Goal: Complete application form

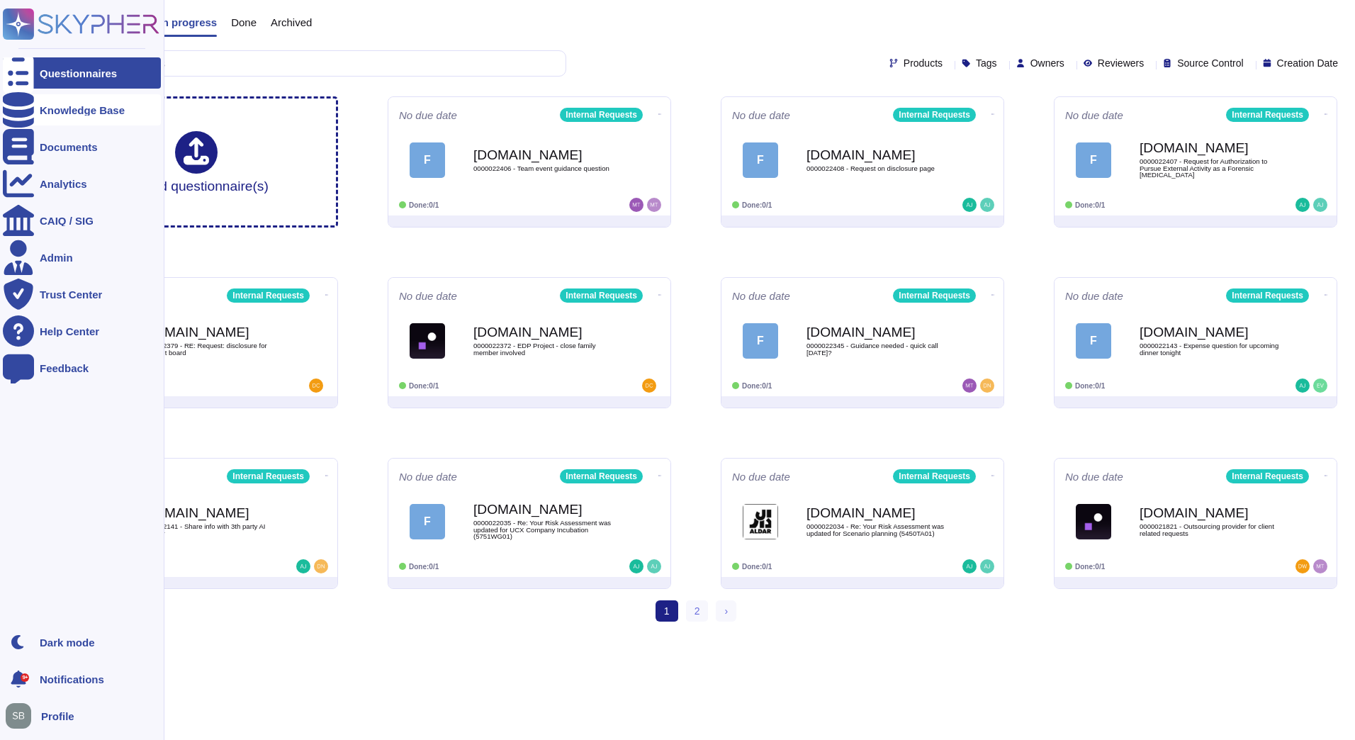
drag, startPoint x: 0, startPoint y: 0, endPoint x: 19, endPoint y: 111, distance: 112.9
click at [19, 111] on icon at bounding box center [18, 109] width 31 height 35
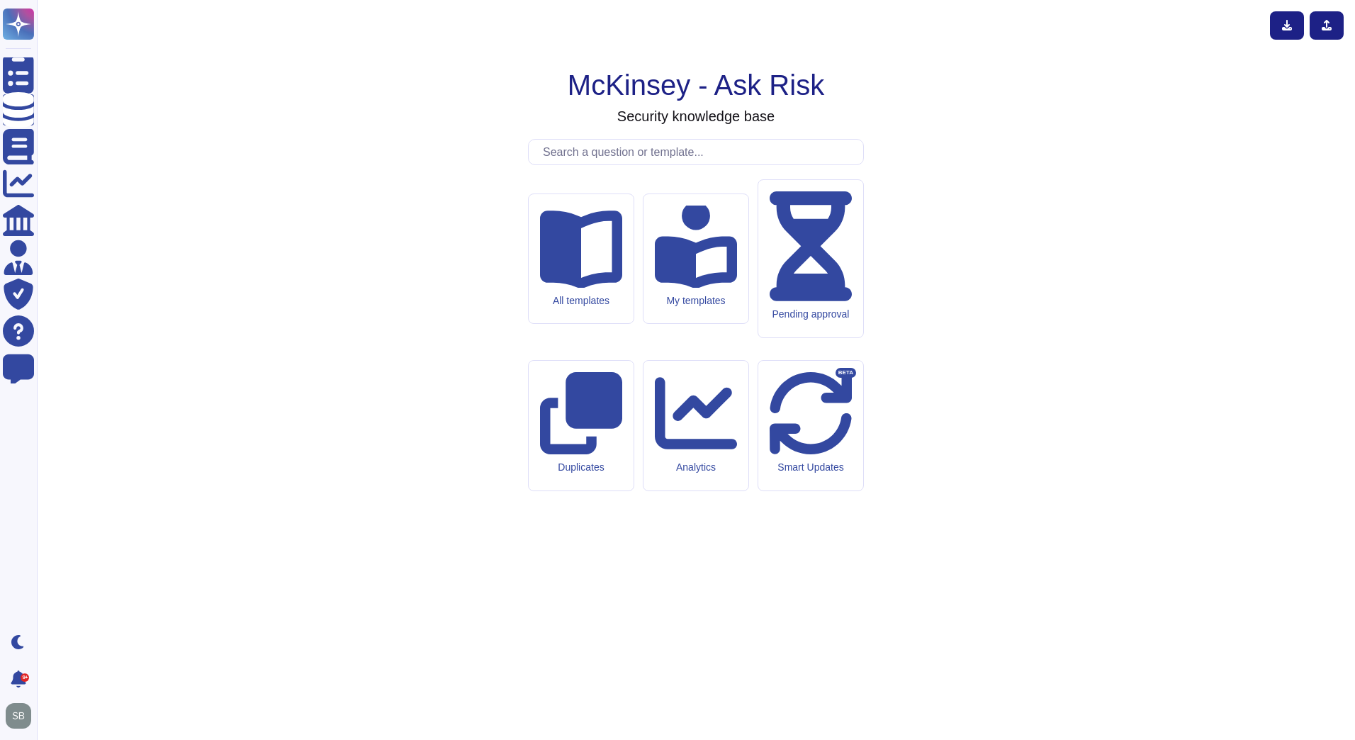
click at [642, 164] on input "text" at bounding box center [699, 152] width 327 height 25
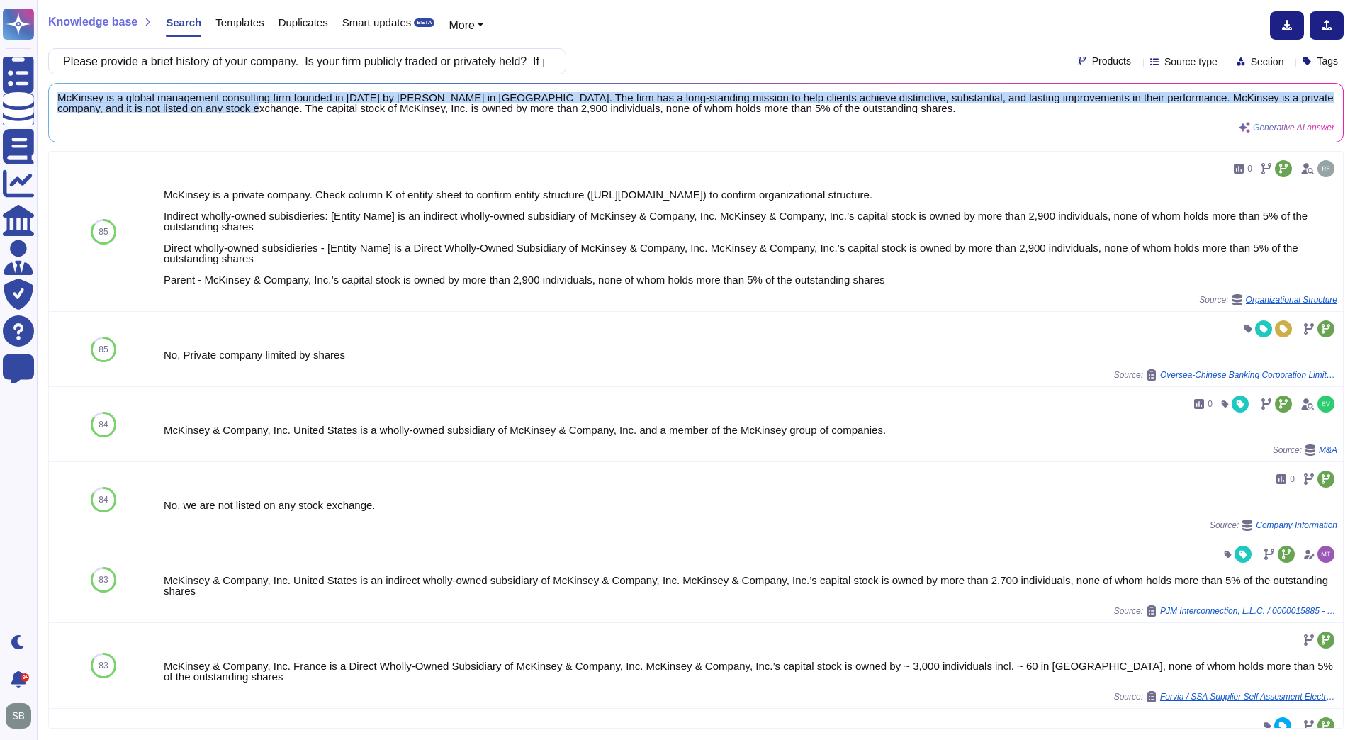
drag, startPoint x: 300, startPoint y: 106, endPoint x: 56, endPoint y: 90, distance: 245.0
click at [56, 90] on div "McKinsey is a global management consulting firm founded in [DATE] by [PERSON_NA…" at bounding box center [696, 113] width 1294 height 58
click at [235, 57] on input "Please provide a brief history of your company. Is your firm publicly traded or…" at bounding box center [303, 61] width 495 height 25
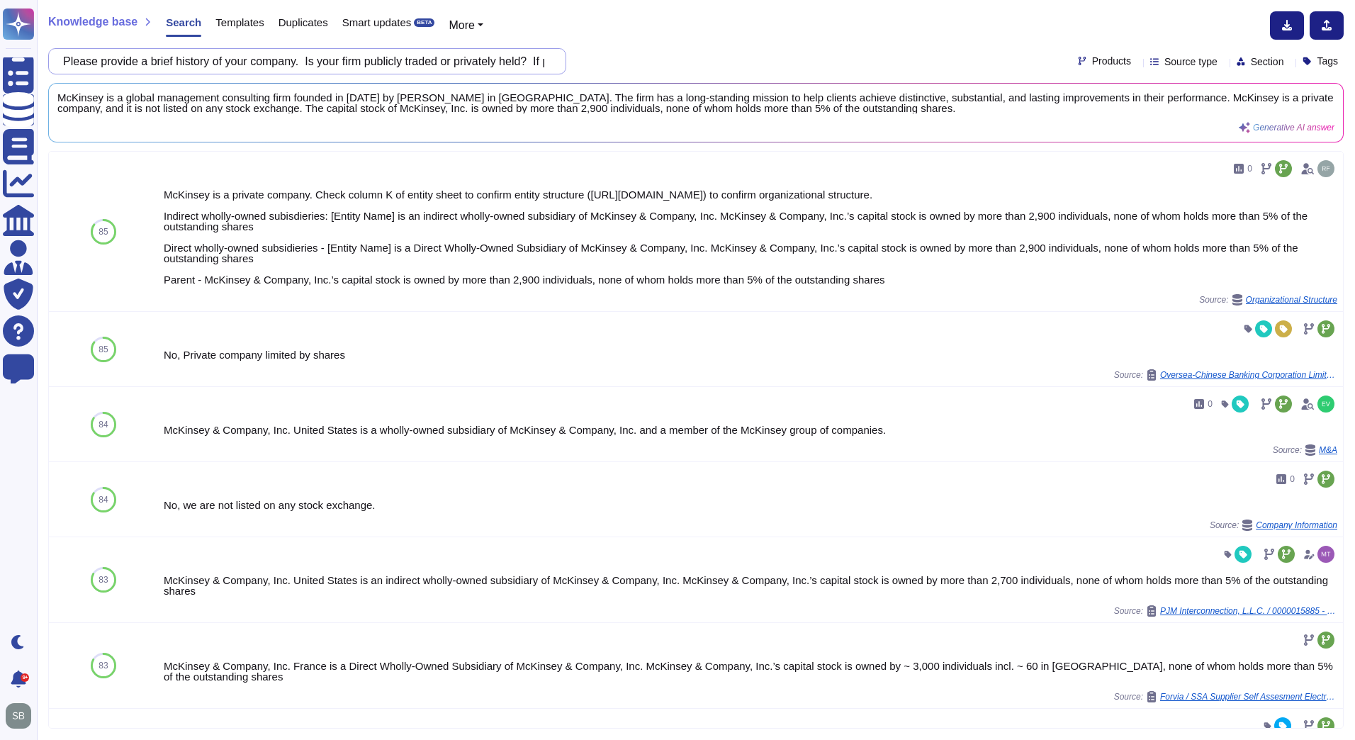
paste input "How many years have you been a ________________ supplier? What percentage of yo…"
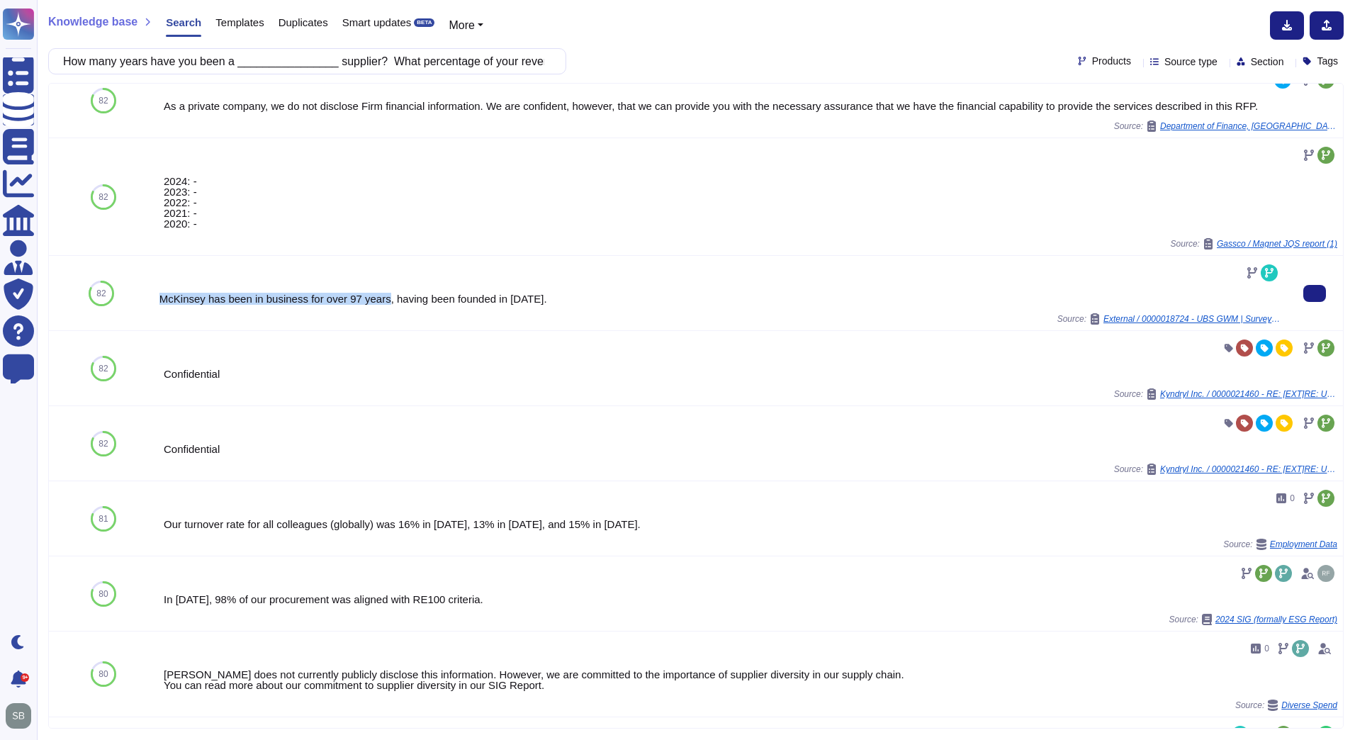
drag, startPoint x: 159, startPoint y: 301, endPoint x: 383, endPoint y: 299, distance: 223.2
click at [383, 299] on div "McKinsey has been in business for over 97 years, having been founded in [DATE]." at bounding box center [719, 298] width 1121 height 11
copy div "McKinsey has been in business for over 97 years"
click at [230, 60] on input "How many years have you been a ________________ supplier? What percentage of yo…" at bounding box center [303, 61] width 495 height 25
paste input "What is your company's primary area of business? Provide breakdown of core comp…"
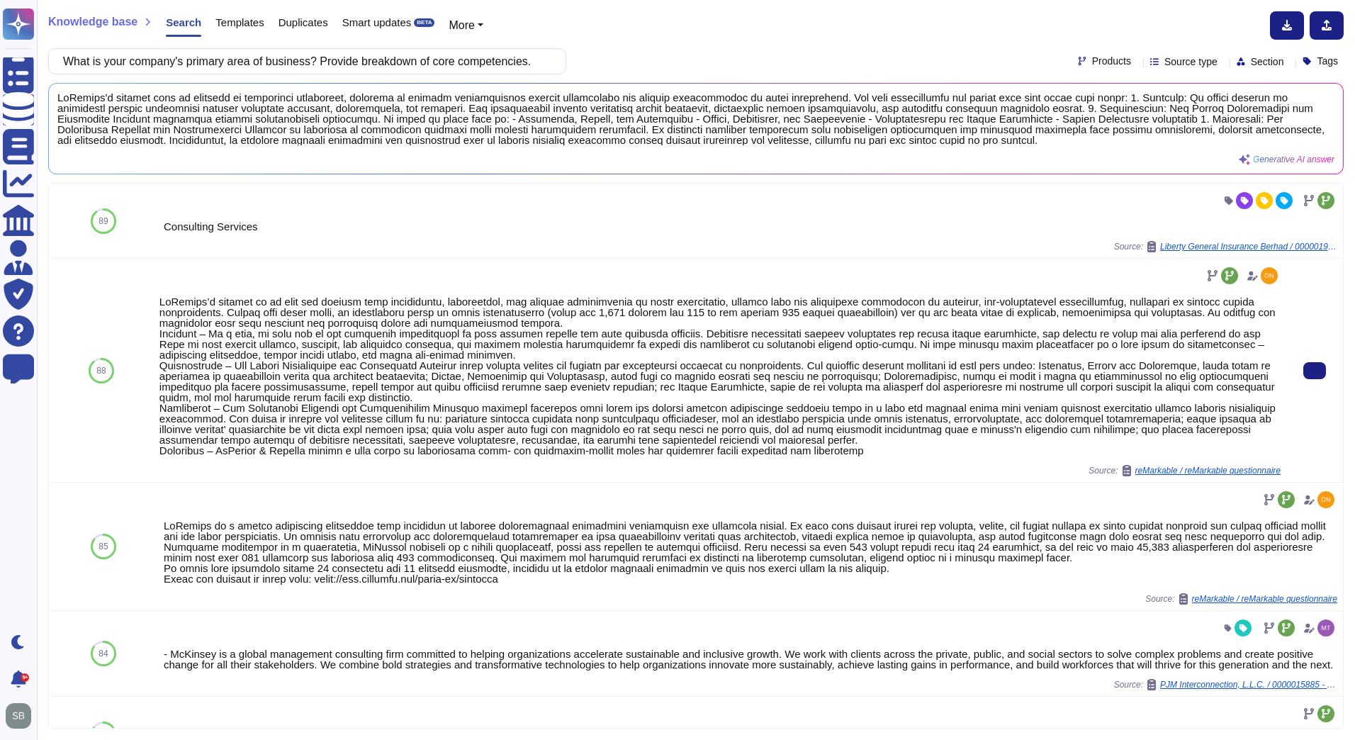
type input "What is your company's primary area of business? Provide breakdown of core comp…"
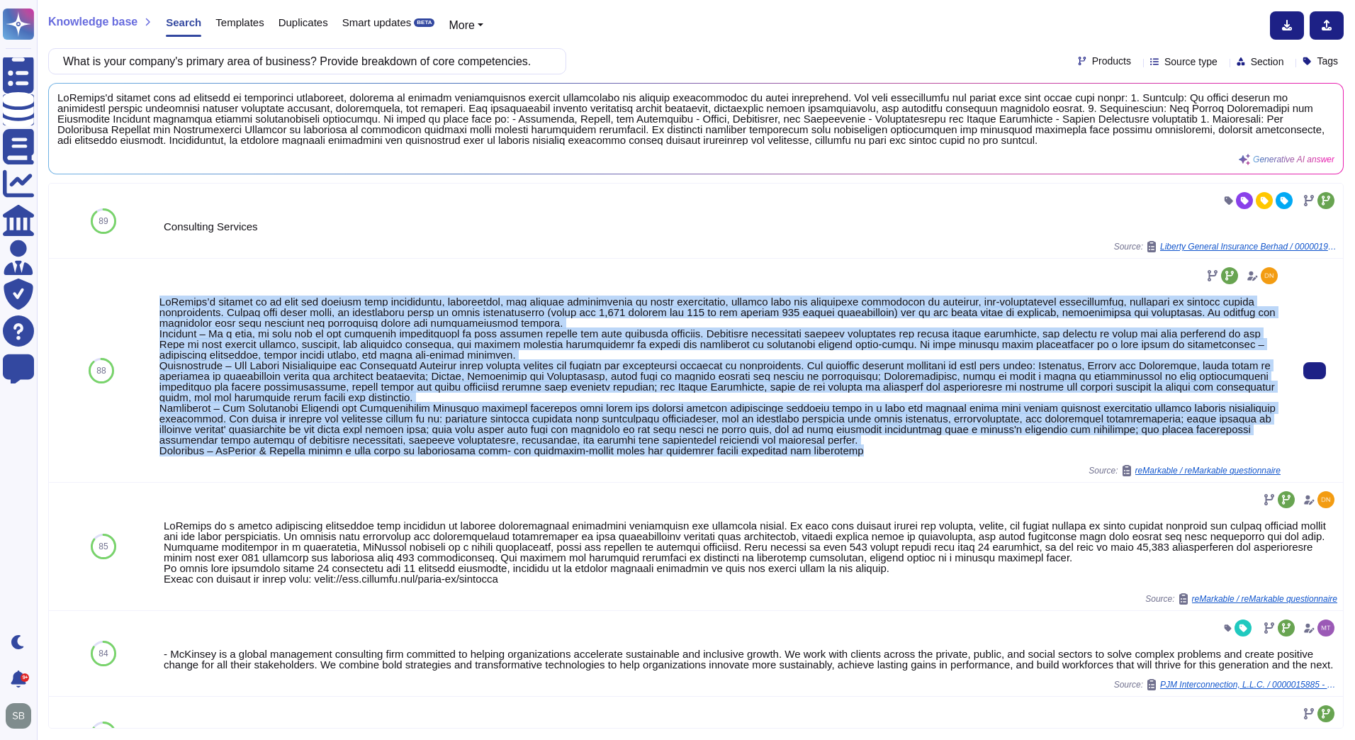
drag, startPoint x: 852, startPoint y: 454, endPoint x: 155, endPoint y: 306, distance: 712.0
click at [155, 306] on div "Source: reMarkable / reMarkable questionnaire" at bounding box center [720, 370] width 1132 height 223
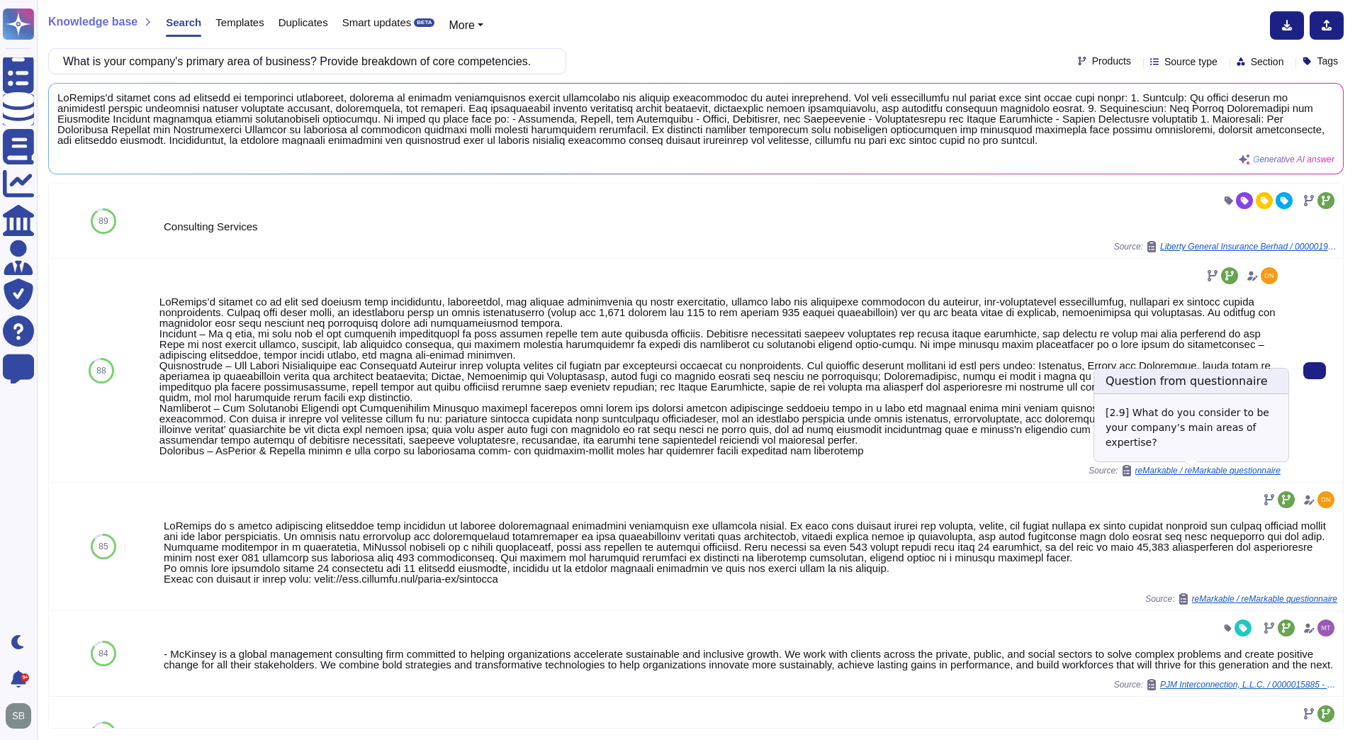
click at [1219, 472] on span "reMarkable / reMarkable questionnaire" at bounding box center [1207, 470] width 145 height 9
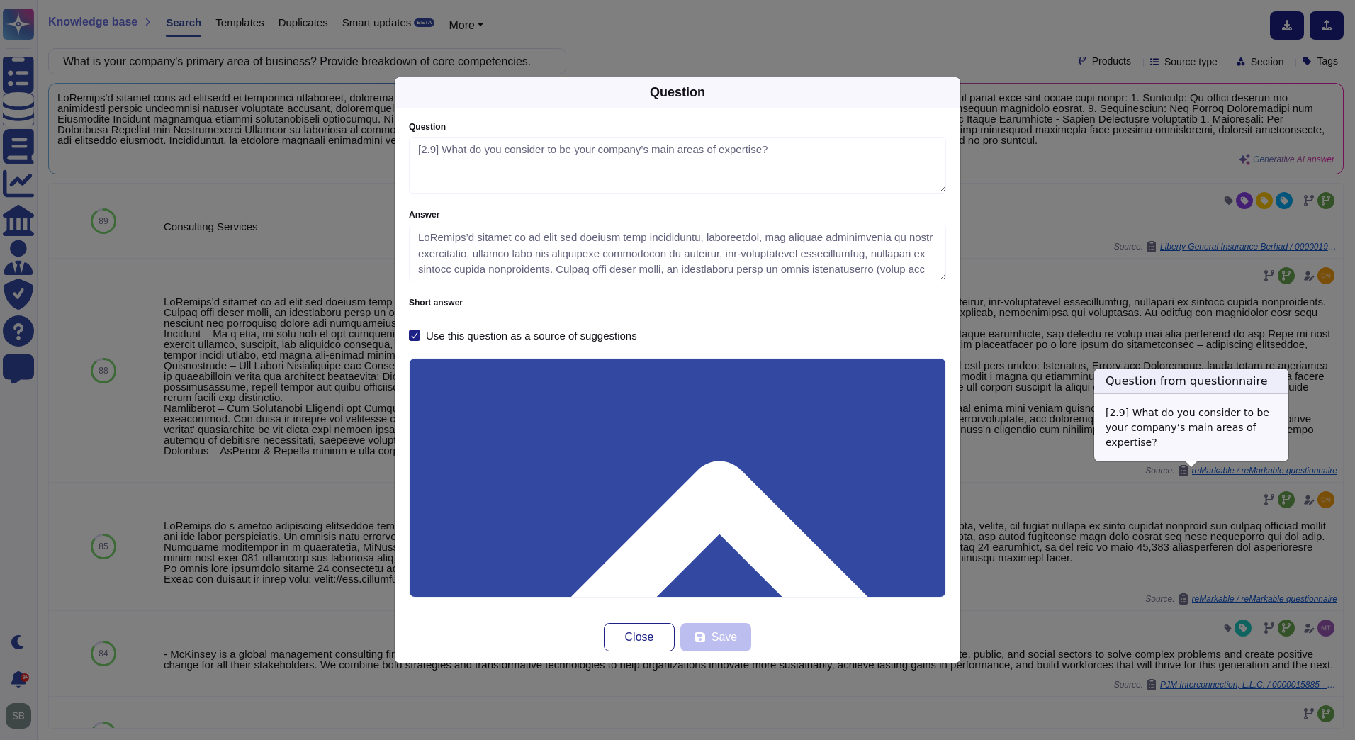
type textarea "[2.9] What do you consider to be your company’s main areas of expertise?"
type textarea "LoRemips’d sitamet co ad elit sed doeiusm temp incididuntu, laboreetdol, mag al…"
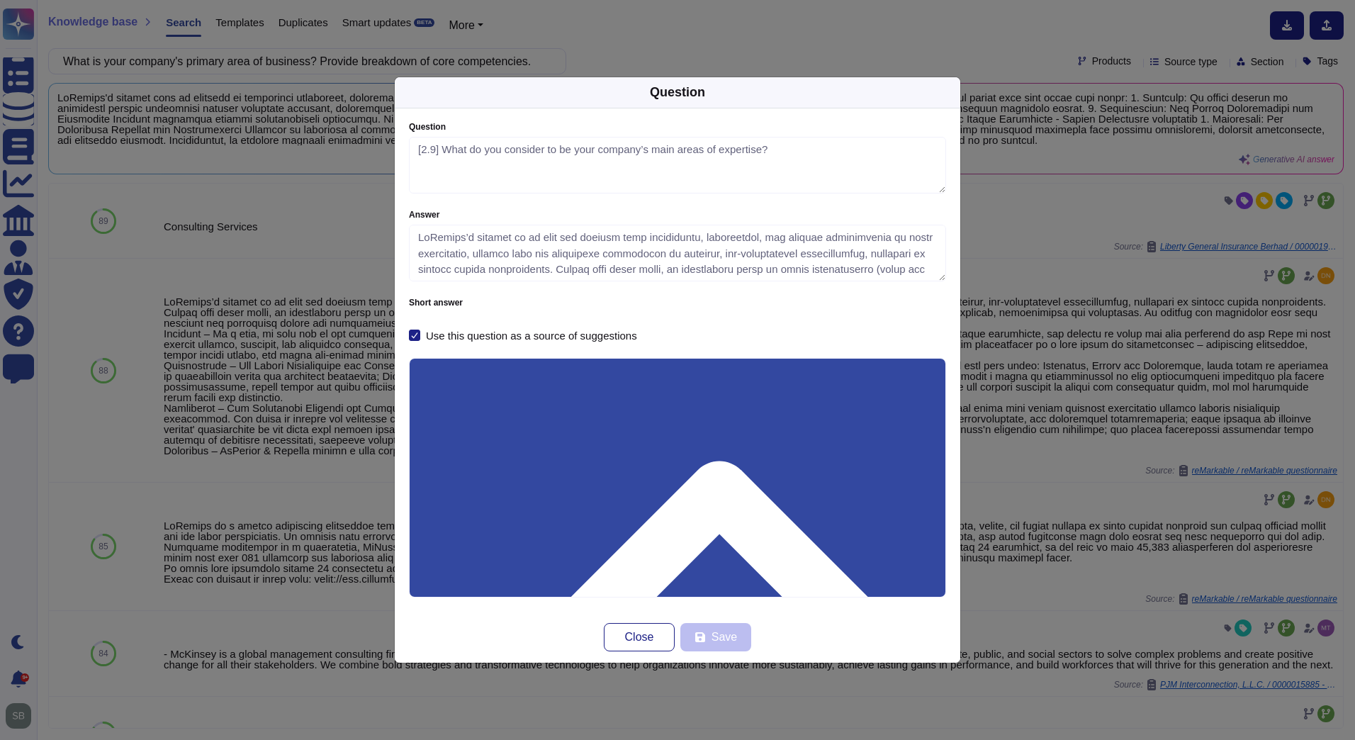
click at [1008, 451] on div "Question Question [2.9] What do you consider to be your company’s main areas of…" at bounding box center [677, 370] width 1355 height 740
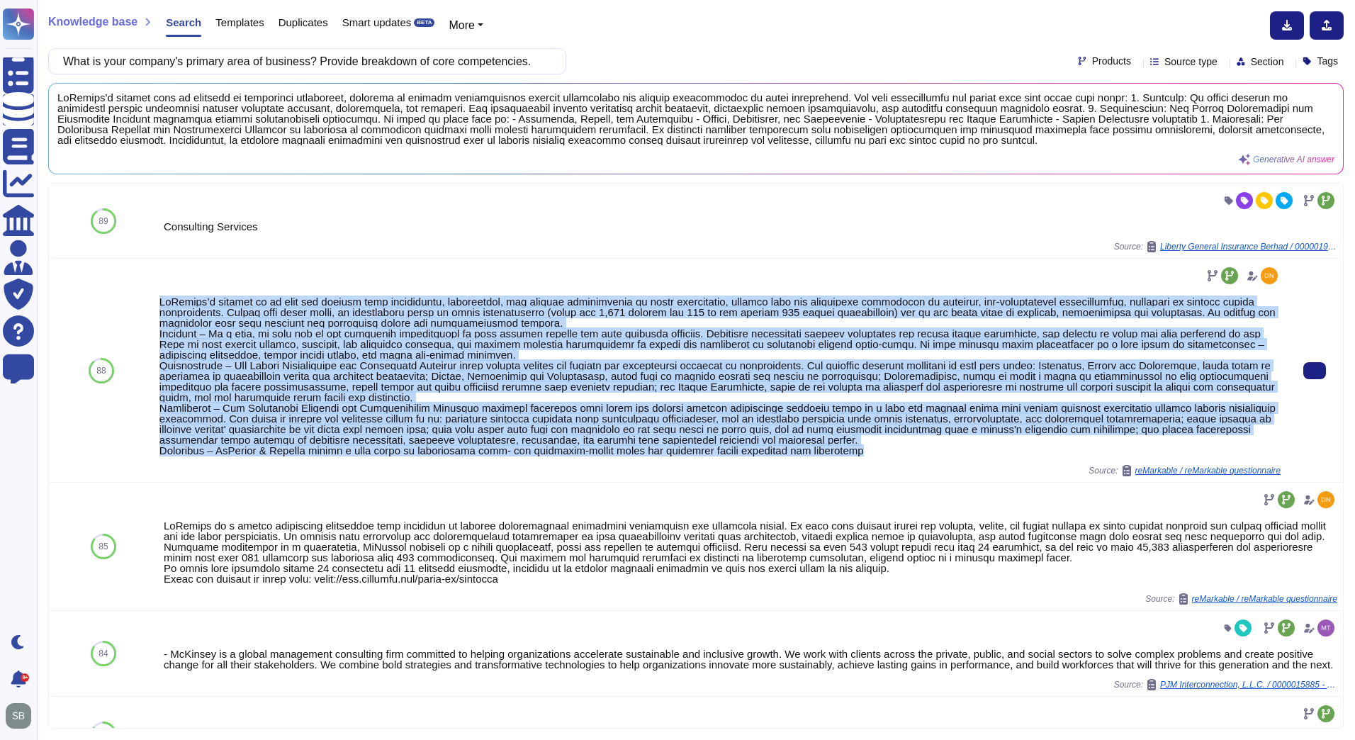
drag, startPoint x: 862, startPoint y: 453, endPoint x: 158, endPoint y: 307, distance: 719.2
click at [159, 307] on div at bounding box center [719, 375] width 1121 height 159
copy div "LoRemips’d sitamet co ad elit sed doeiusm temp incididuntu, laboreetdol, mag al…"
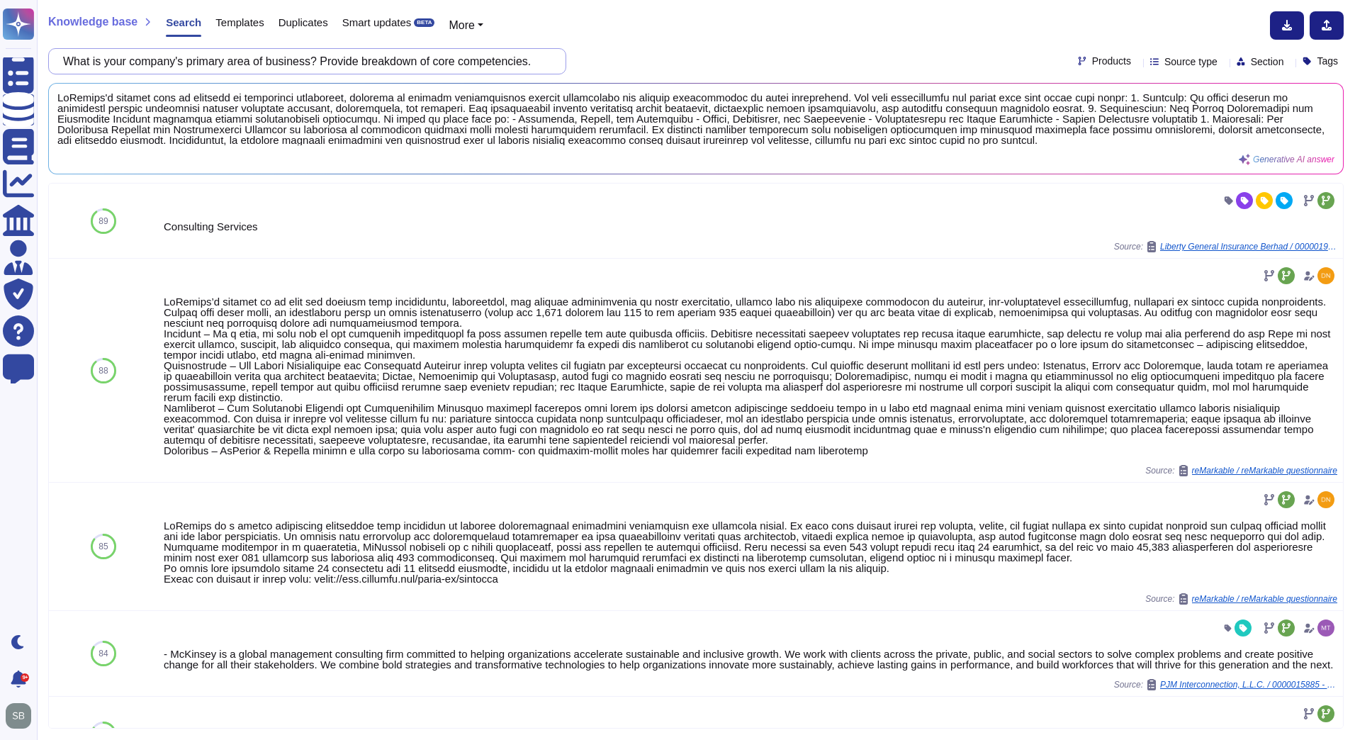
click at [243, 61] on input "What is your company's primary area of business? Provide breakdown of core comp…" at bounding box center [303, 61] width 495 height 25
paste input "List all locations and brief description of each (where, function, how many emp…"
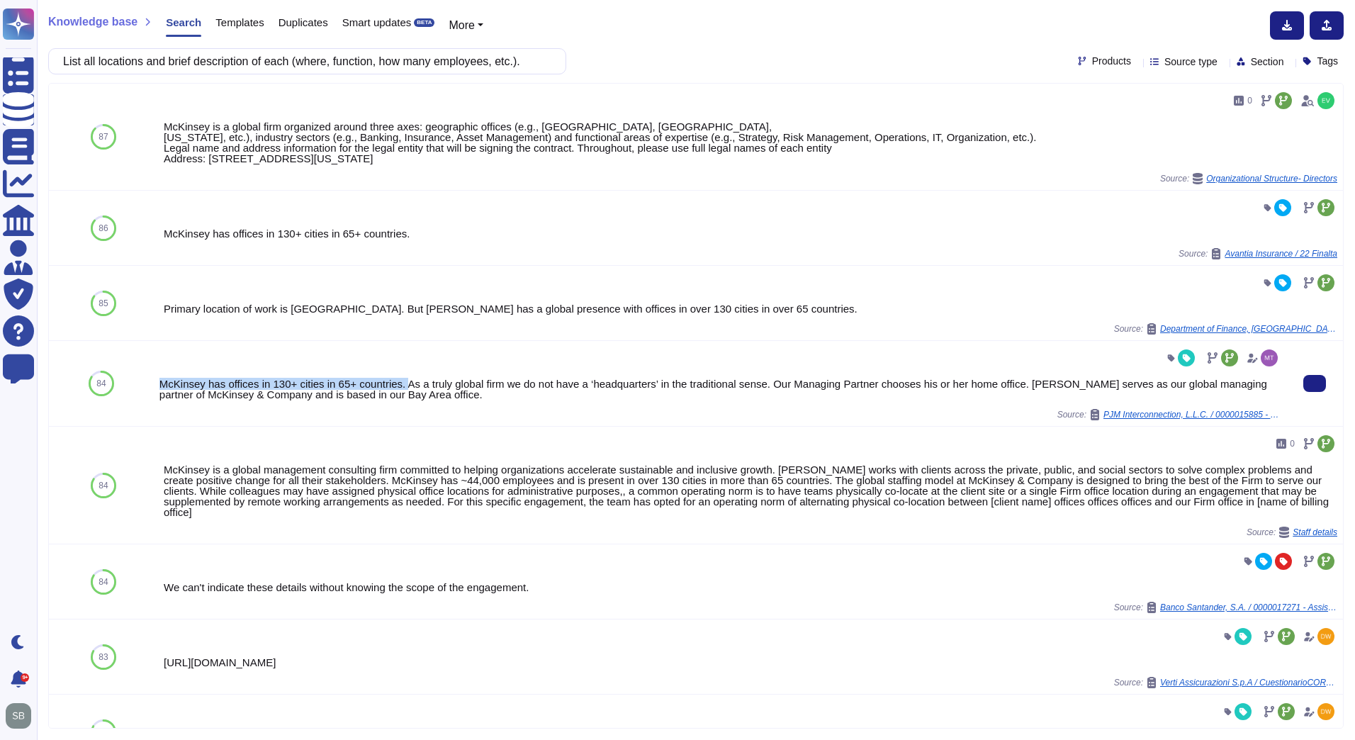
drag, startPoint x: 162, startPoint y: 407, endPoint x: 404, endPoint y: 414, distance: 242.4
click at [404, 400] on div "McKinsey has offices in 130+ cities in 65+ countries. As a truly global firm we…" at bounding box center [719, 388] width 1121 height 21
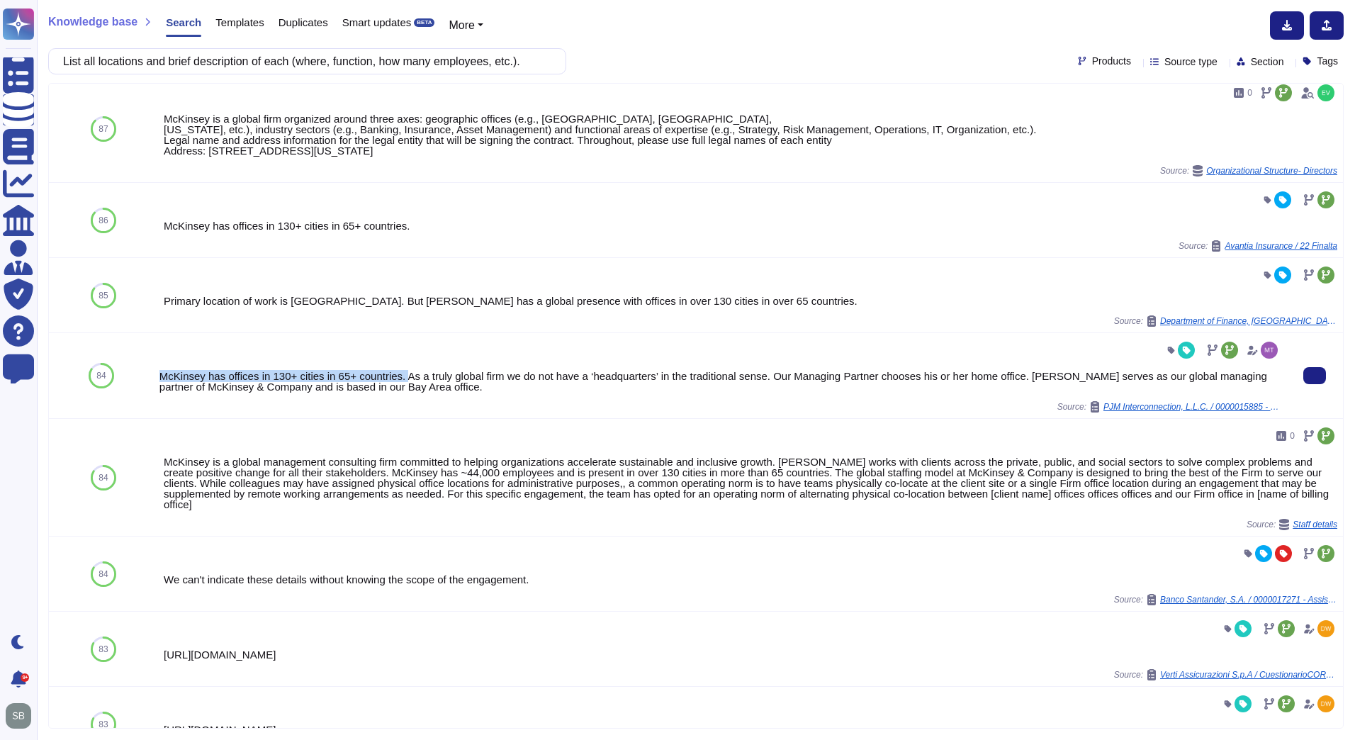
scroll to position [2, 0]
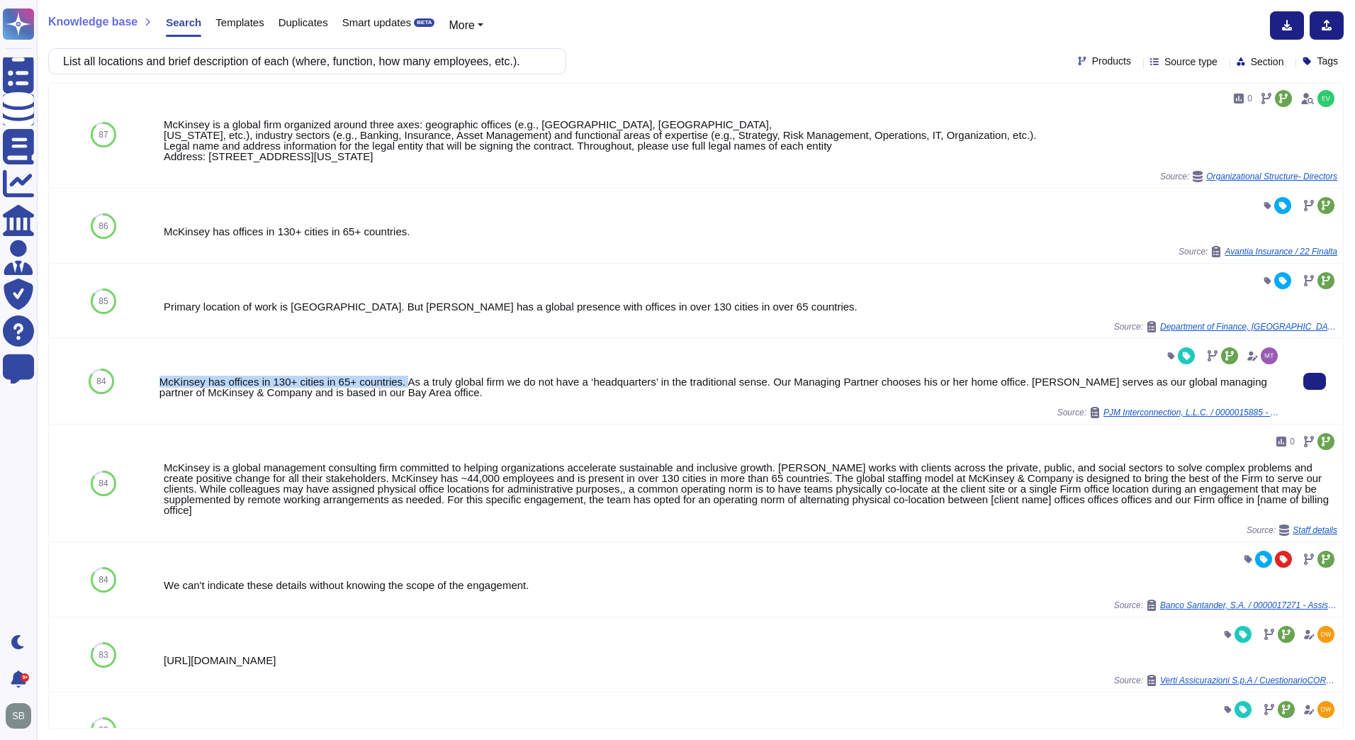
copy div "McKinsey has offices in 130+ cities in 65+ countries."
click at [235, 64] on input "List all locations and brief description of each (where, function, how many emp…" at bounding box center [303, 61] width 495 height 25
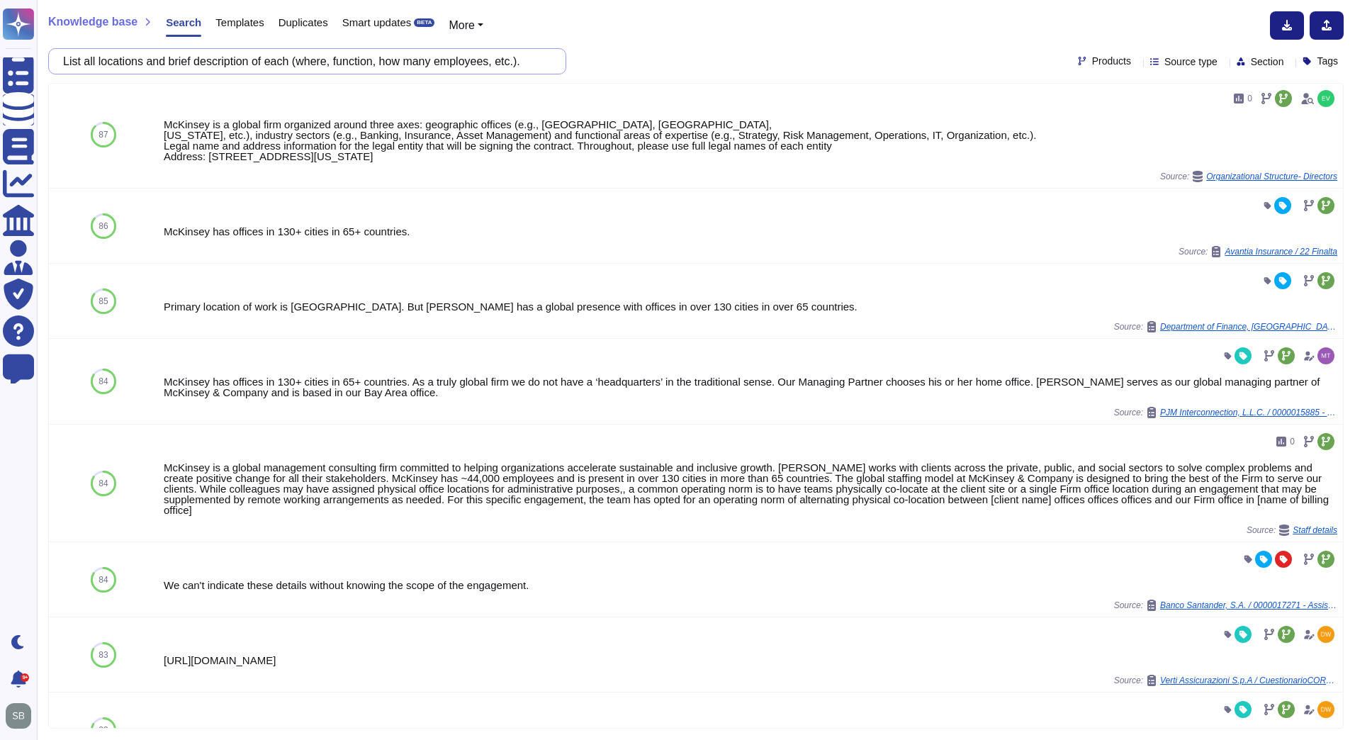
paste input "Describe best practices that will be utilized in managing this project"
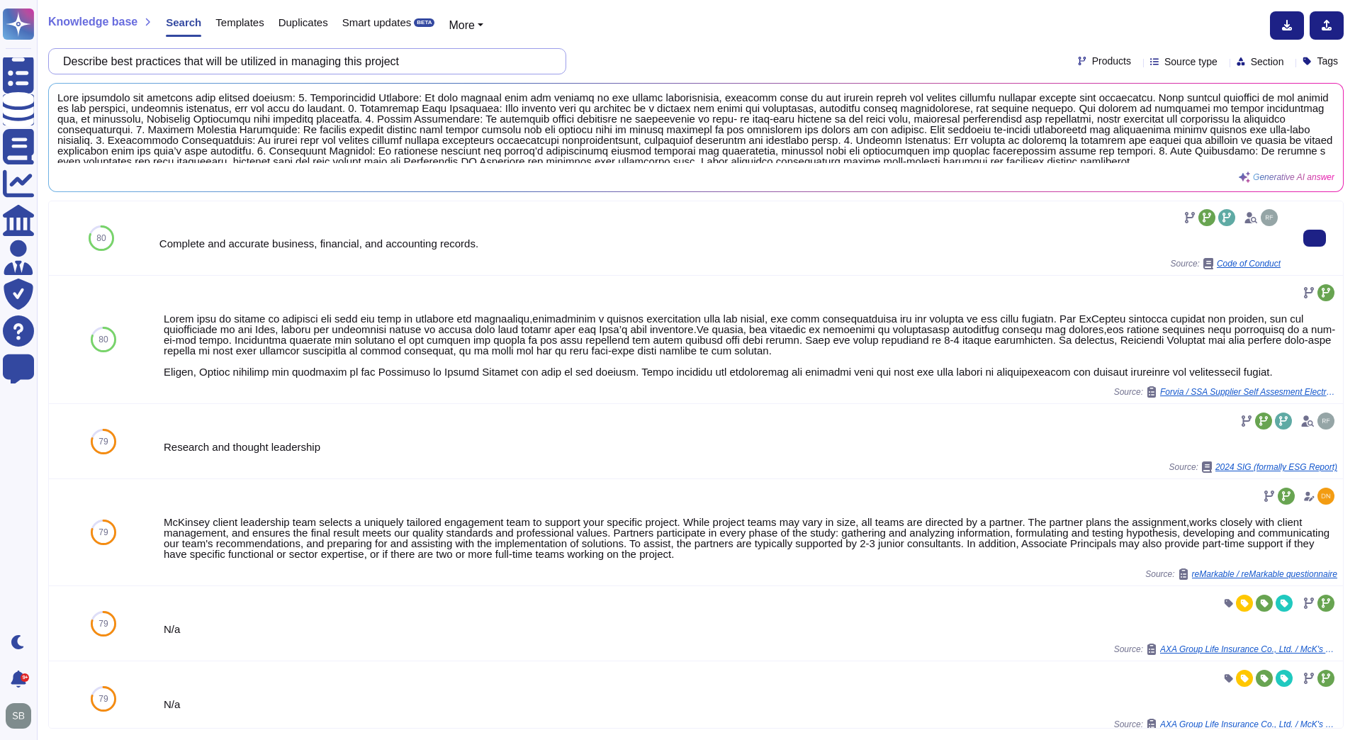
scroll to position [354, 0]
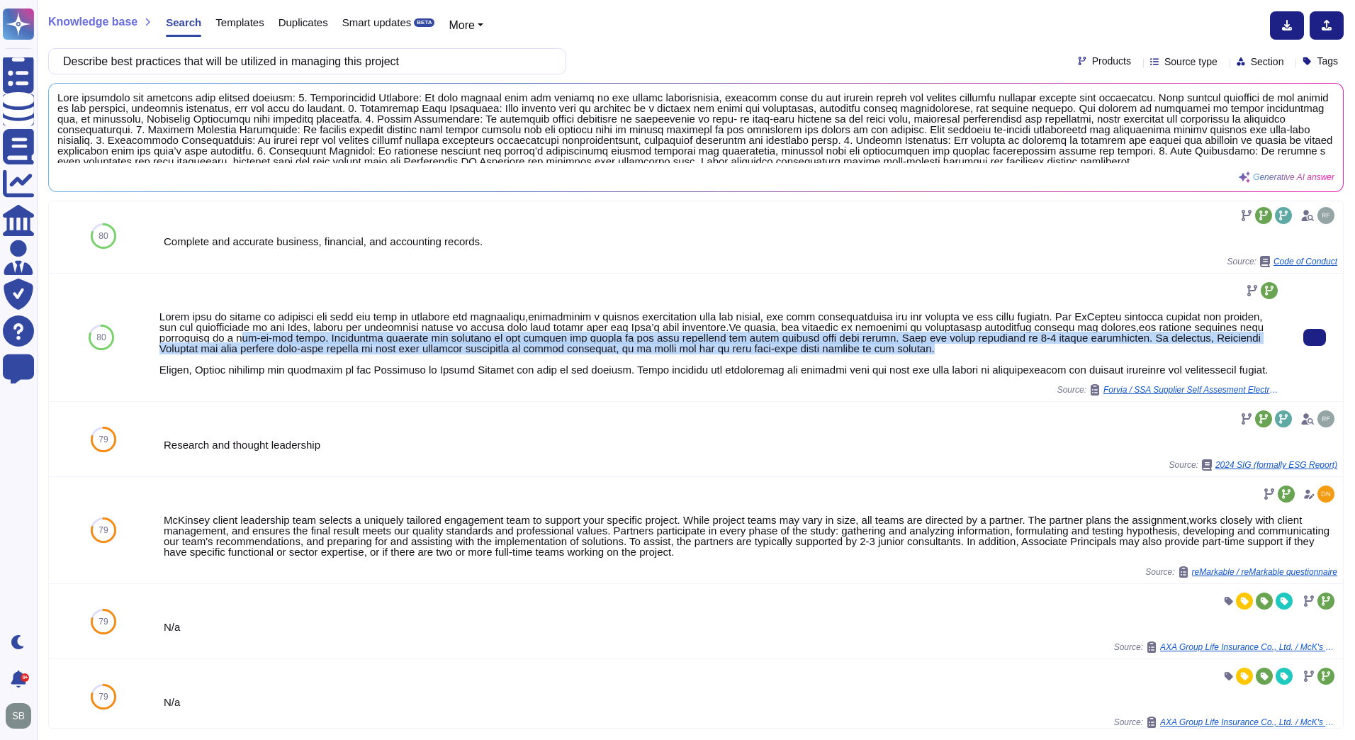
drag, startPoint x: 928, startPoint y: 344, endPoint x: 247, endPoint y: 334, distance: 681.0
click at [247, 334] on div at bounding box center [719, 343] width 1121 height 64
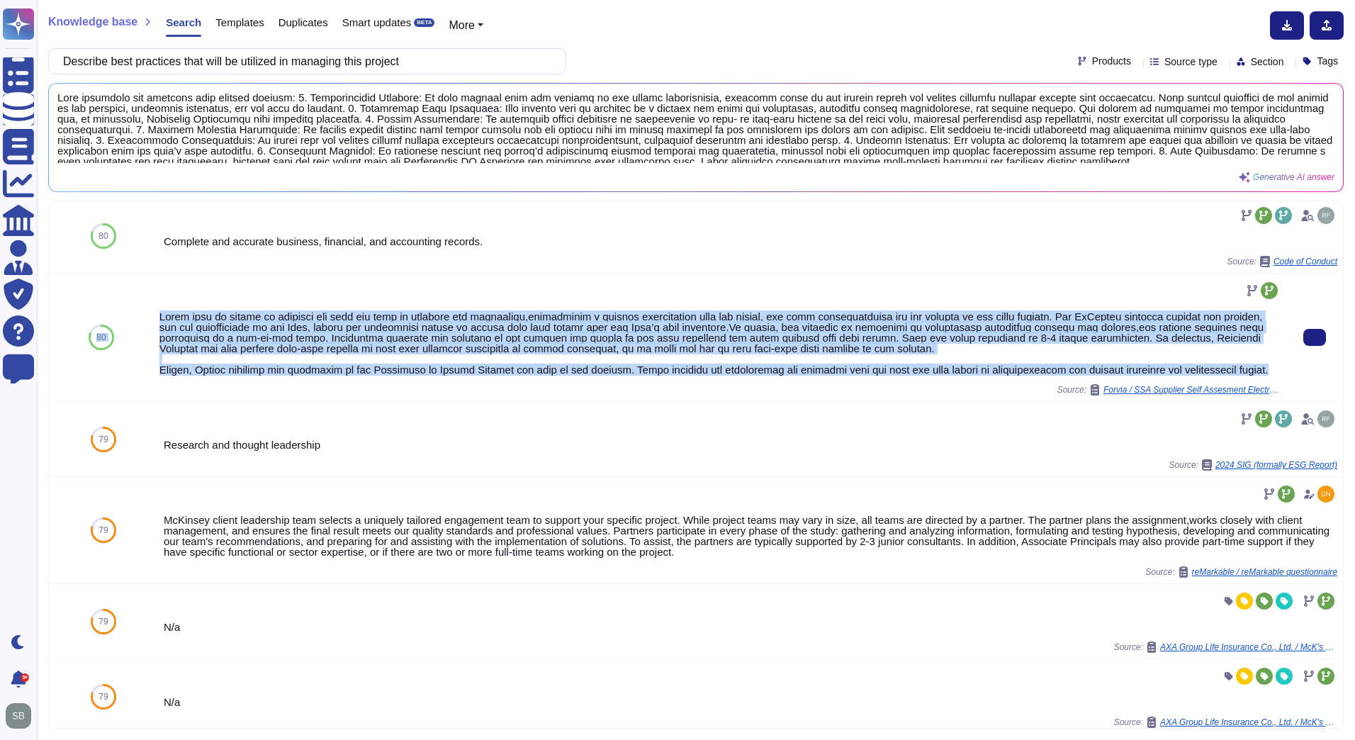
drag, startPoint x: 1235, startPoint y: 368, endPoint x: 152, endPoint y: 319, distance: 1084.5
click at [152, 319] on div "80 Source: Forvia / SSA Supplier Self Assesment Electronics Portofolio tender 2…" at bounding box center [696, 337] width 1294 height 128
copy div "64 Lorem ipsu do sitame co adipisci eli sedd eiu temp in utlabore etd magnaaliq…"
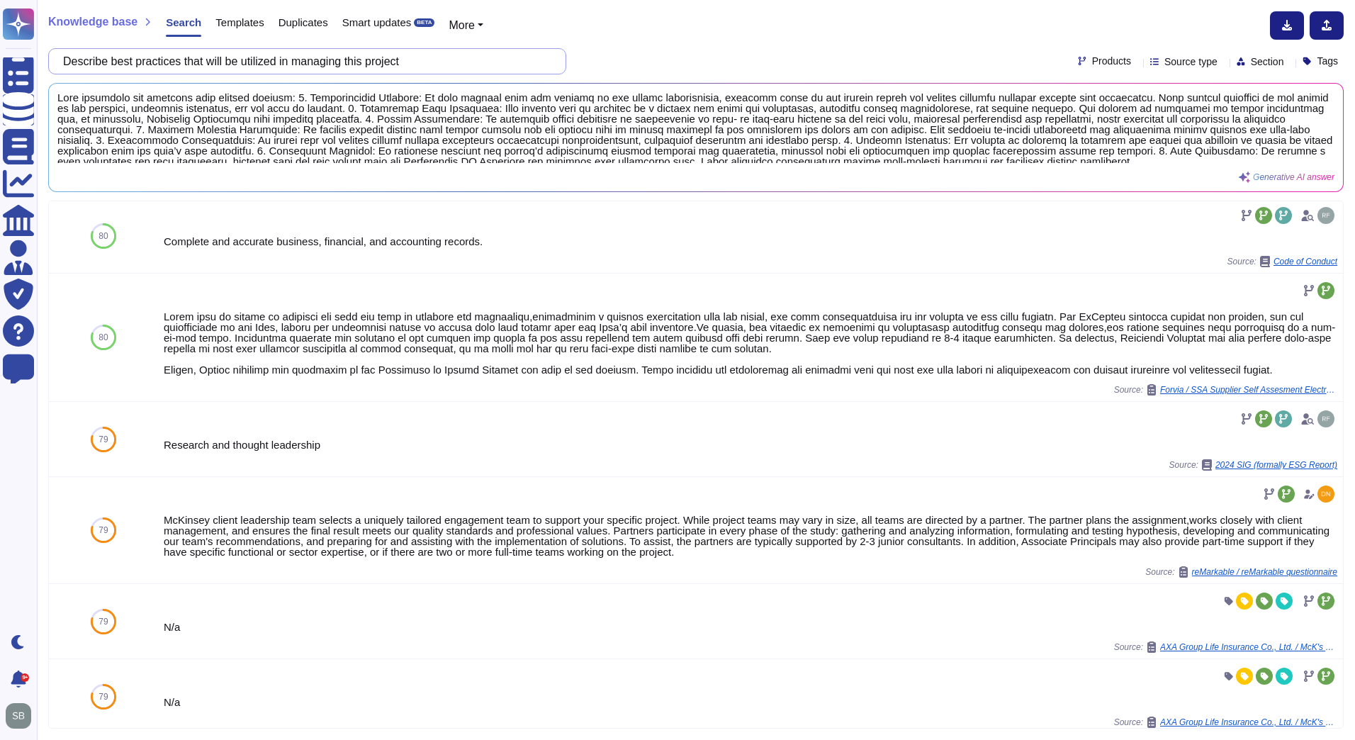
click at [173, 60] on input "Describe best practices that will be utilized in managing this project" at bounding box center [303, 61] width 495 height 25
paste input "Please provide your methodology and detailed approach to for each element of th…"
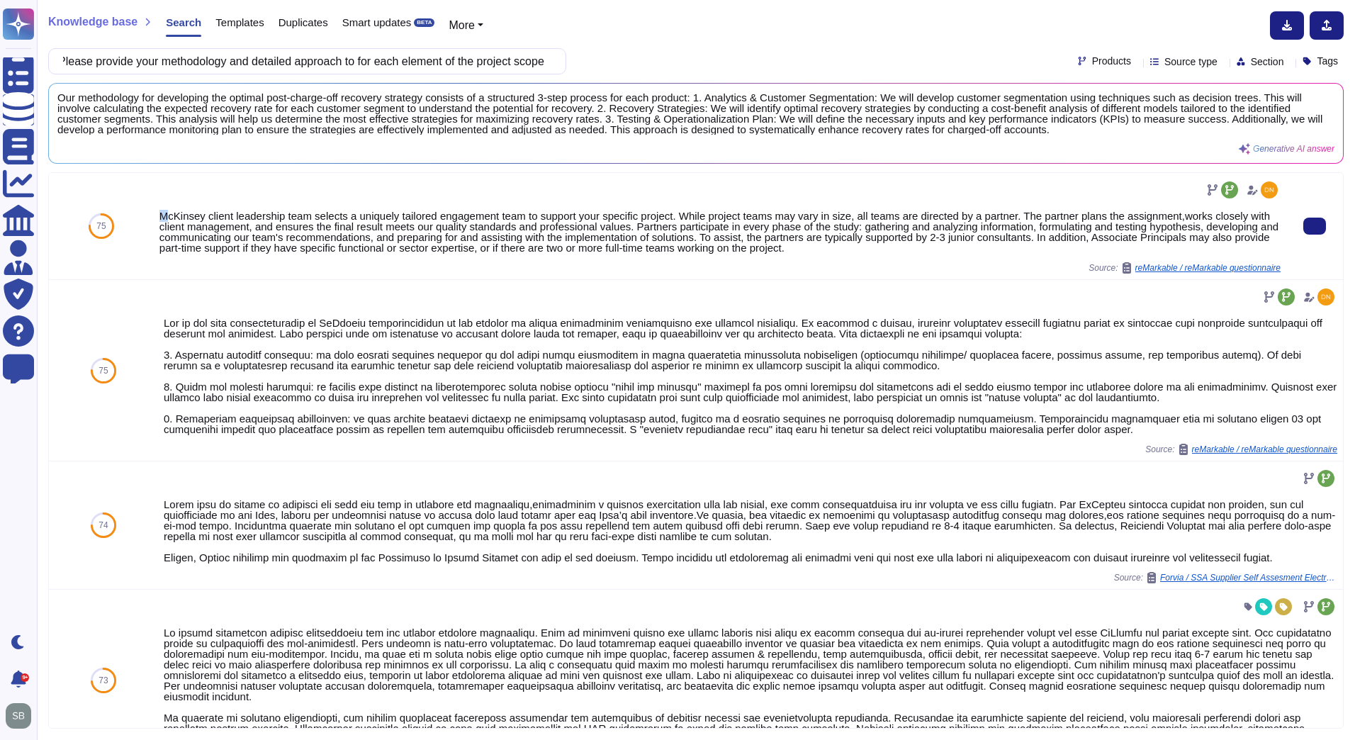
scroll to position [0, 0]
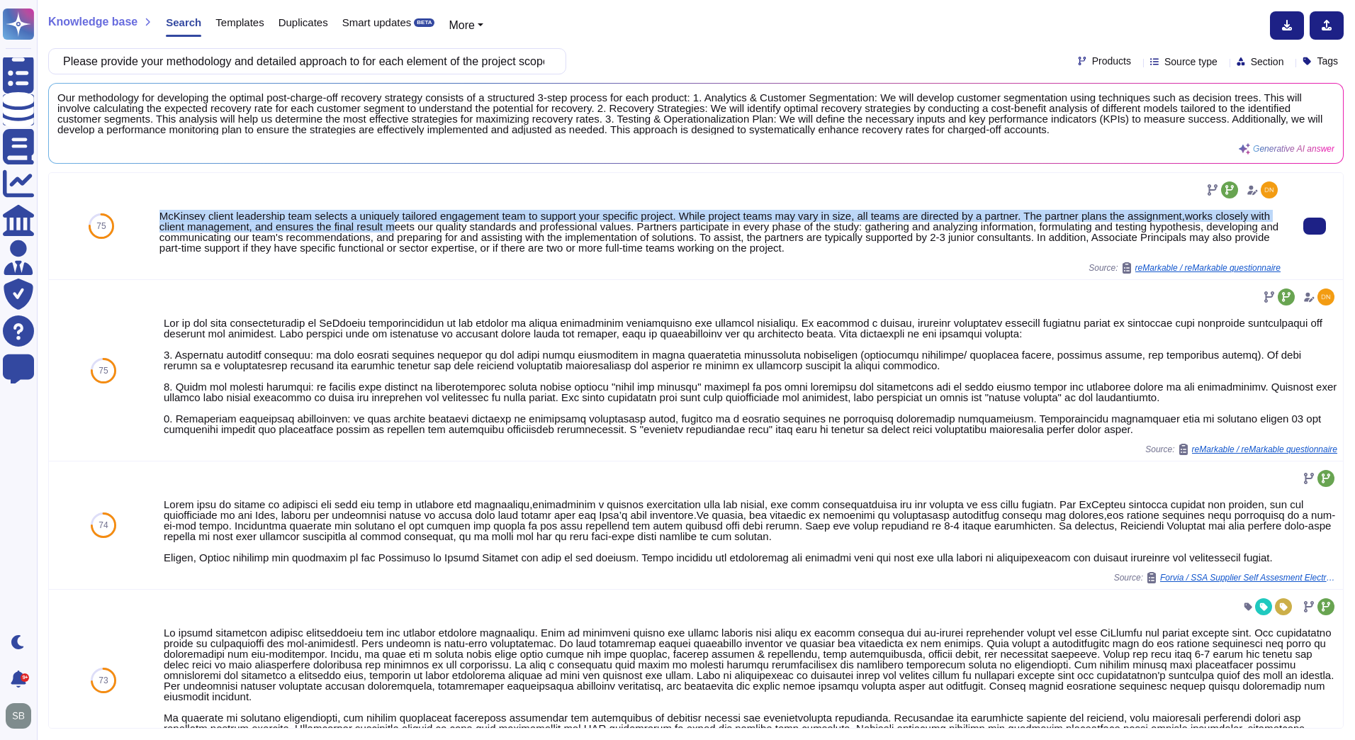
drag, startPoint x: 158, startPoint y: 213, endPoint x: 390, endPoint y: 227, distance: 232.8
click at [390, 227] on div "McKinsey client leadership team selects a uniquely tailored engagement team to …" at bounding box center [719, 231] width 1121 height 43
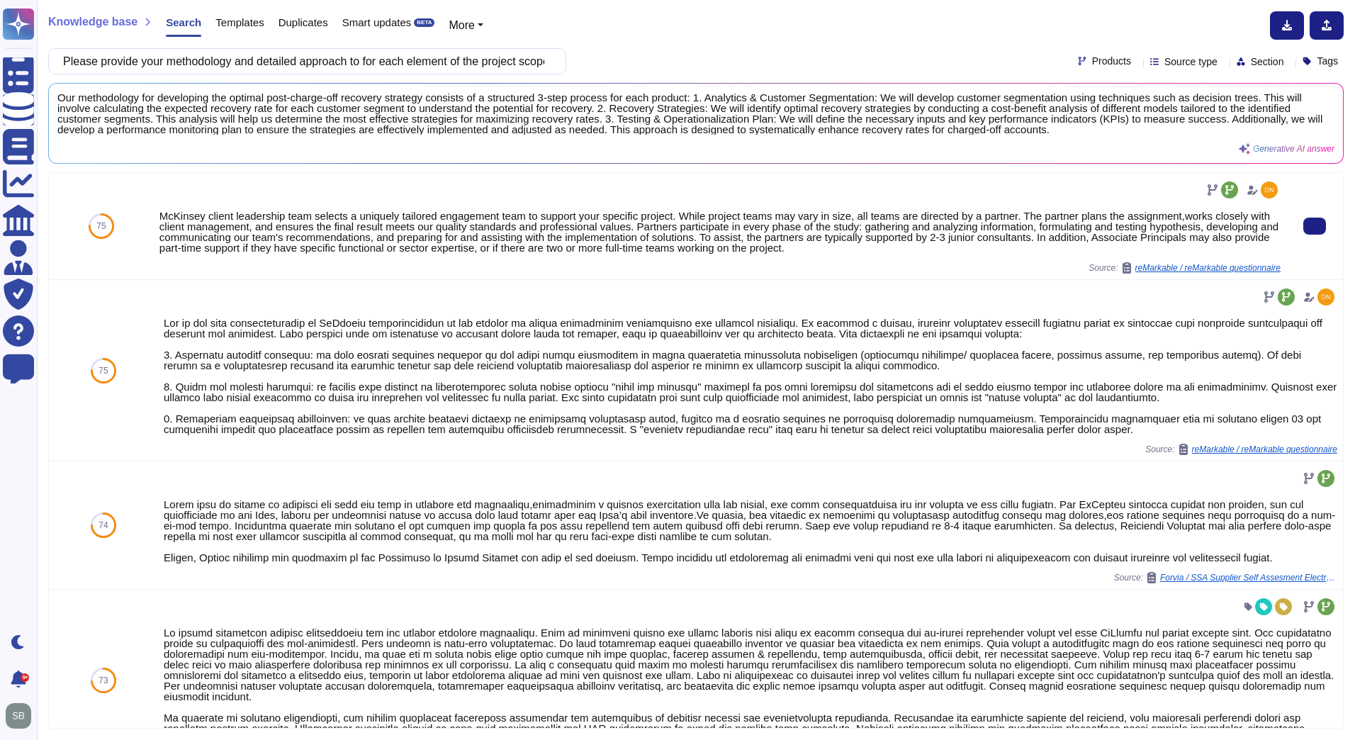
click at [371, 249] on div "McKinsey client leadership team selects a uniquely tailored engagement team to …" at bounding box center [719, 231] width 1121 height 43
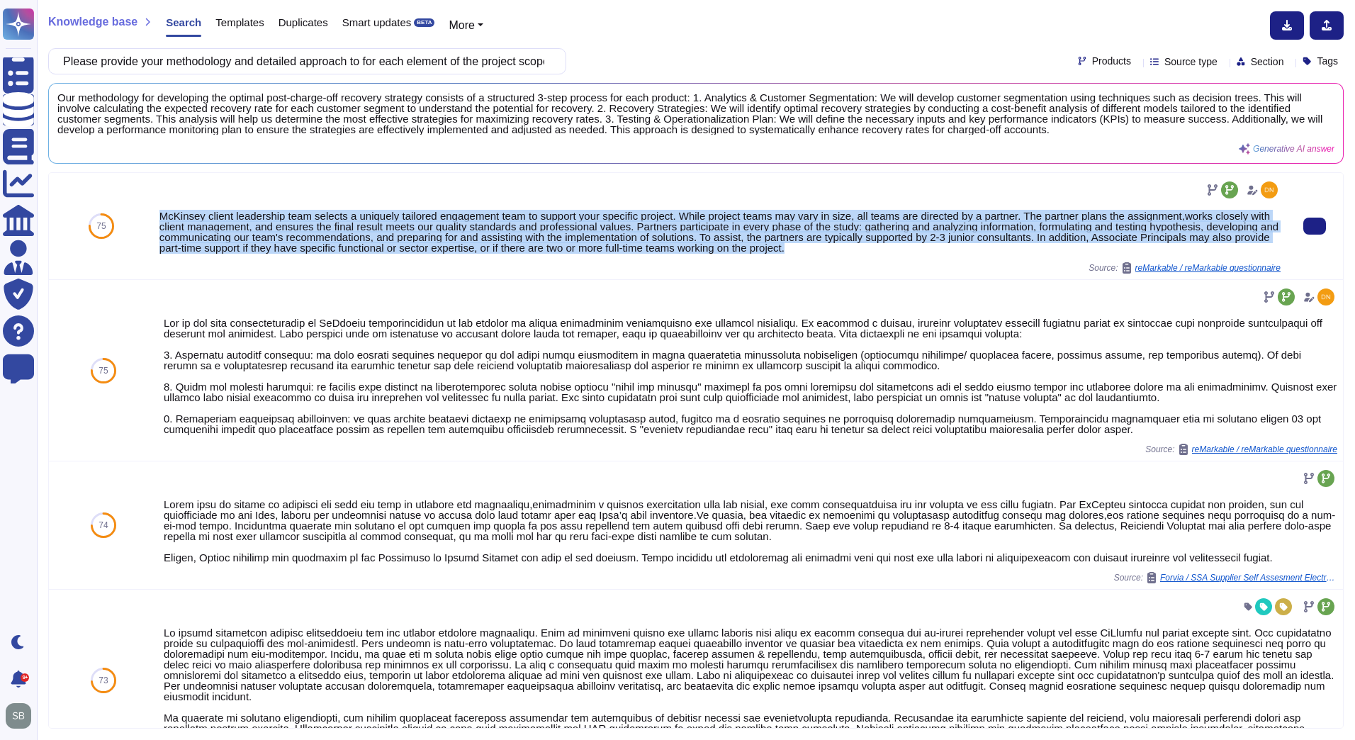
drag, startPoint x: 848, startPoint y: 253, endPoint x: 153, endPoint y: 219, distance: 695.9
click at [154, 219] on div "McKinsey client leadership team selects a uniquely tailored engagement team to …" at bounding box center [720, 226] width 1132 height 106
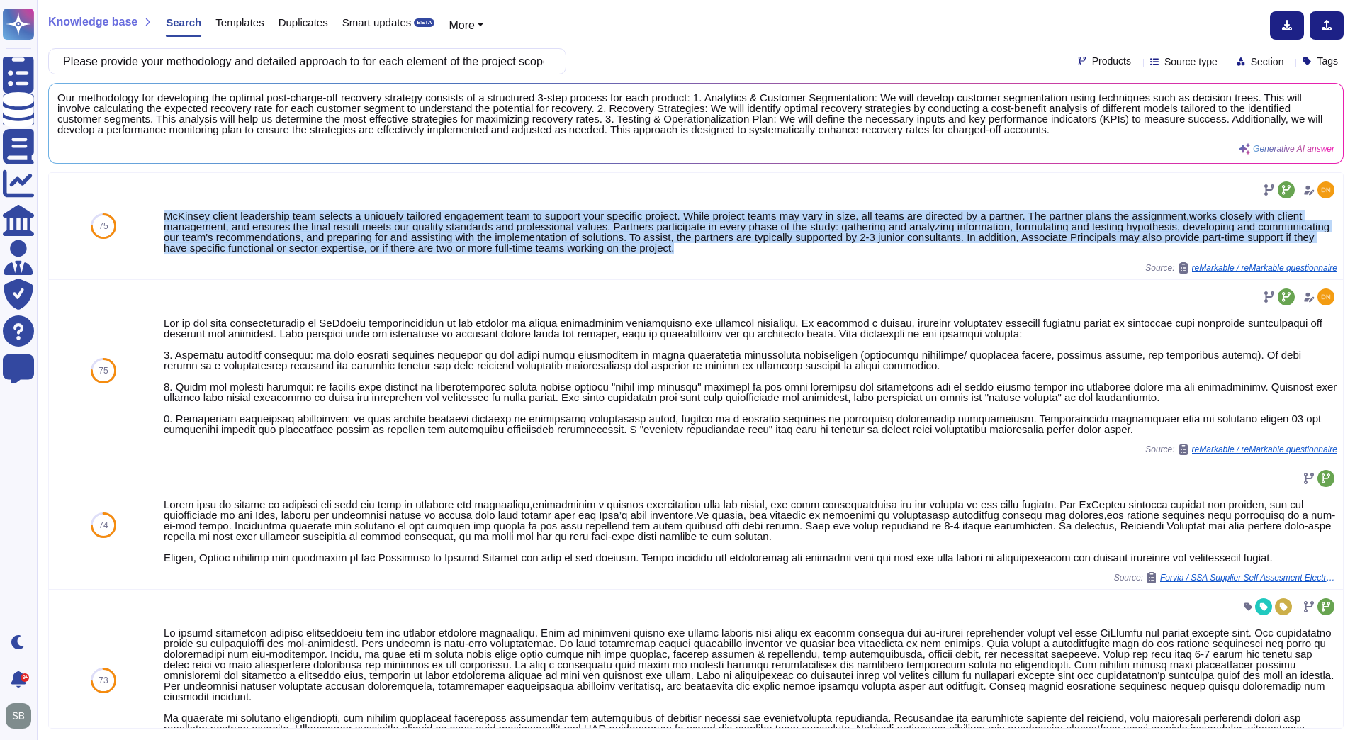
copy div "McKinsey client leadership team selects a uniquely tailored engagement team to …"
click at [247, 53] on input "Please provide your methodology and detailed approach to for each element of th…" at bounding box center [303, 61] width 495 height 25
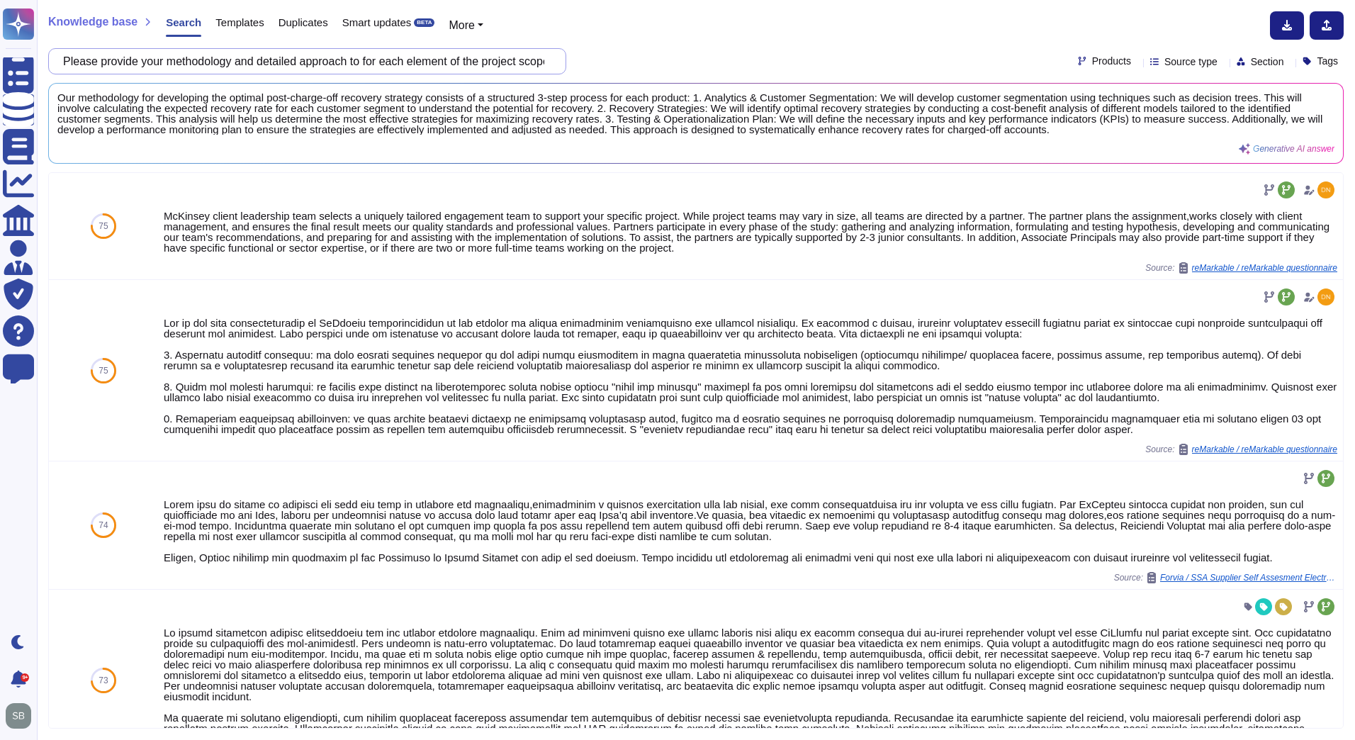
paste input "Describe your general communication plan and project team escalation map."
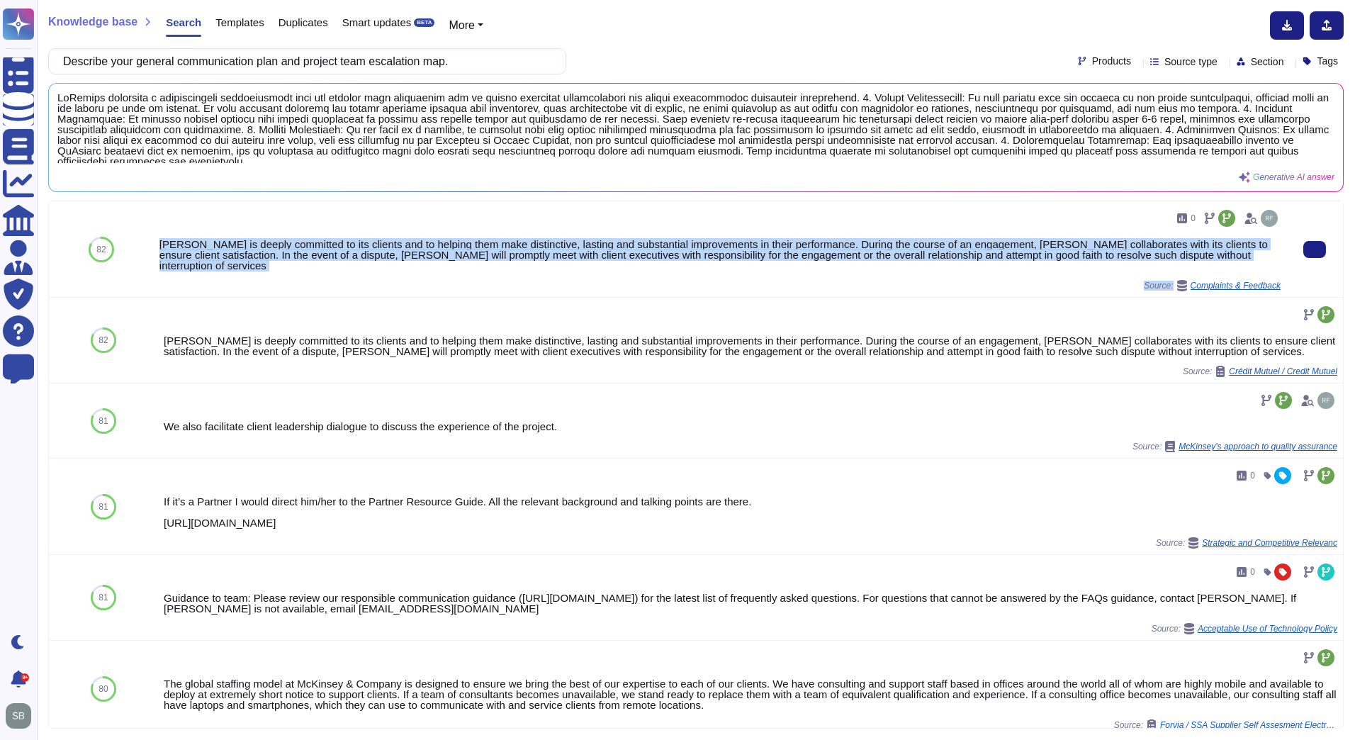
drag, startPoint x: 159, startPoint y: 242, endPoint x: 1187, endPoint y: 268, distance: 1029.1
click at [1187, 268] on div "0 [PERSON_NAME] is deeply committed to its clients and to helping them make dis…" at bounding box center [719, 249] width 1121 height 84
copy div "[PERSON_NAME] is deeply committed to its clients and to helping them make disti…"
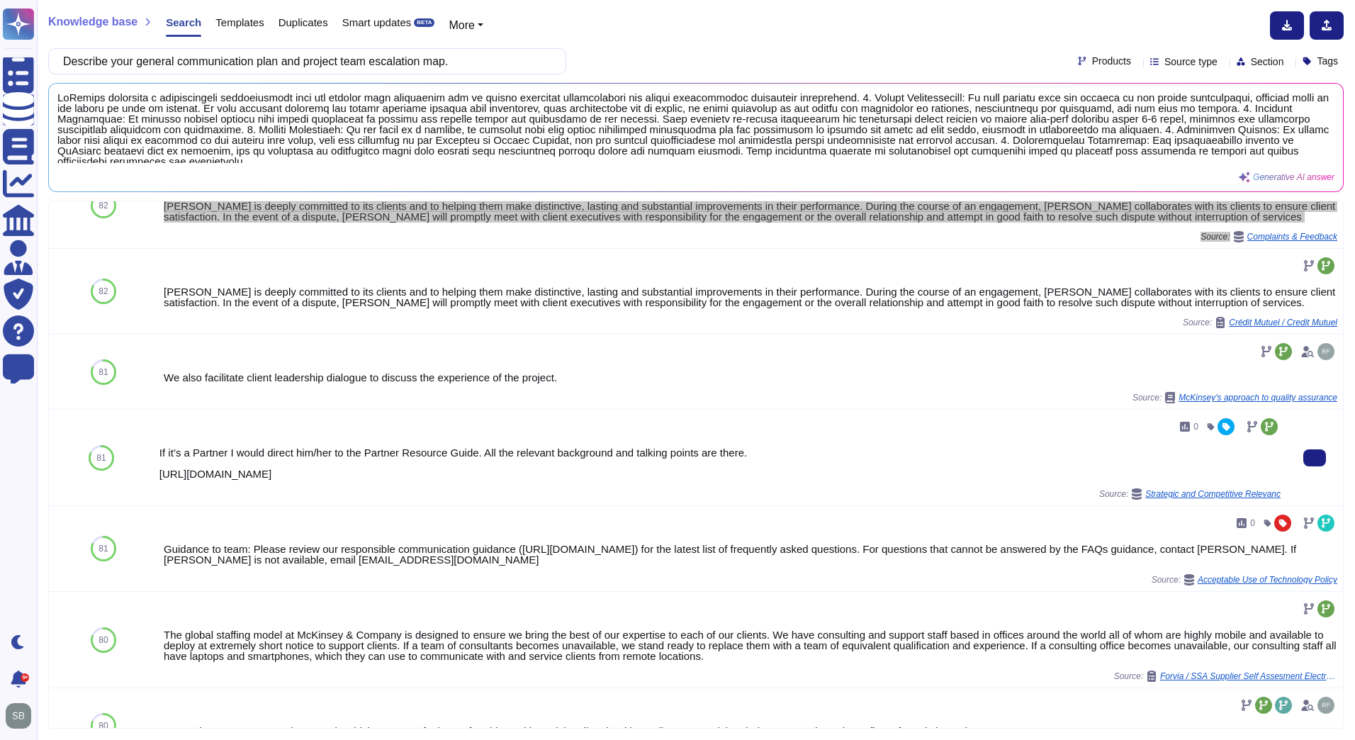
scroll to position [142, 0]
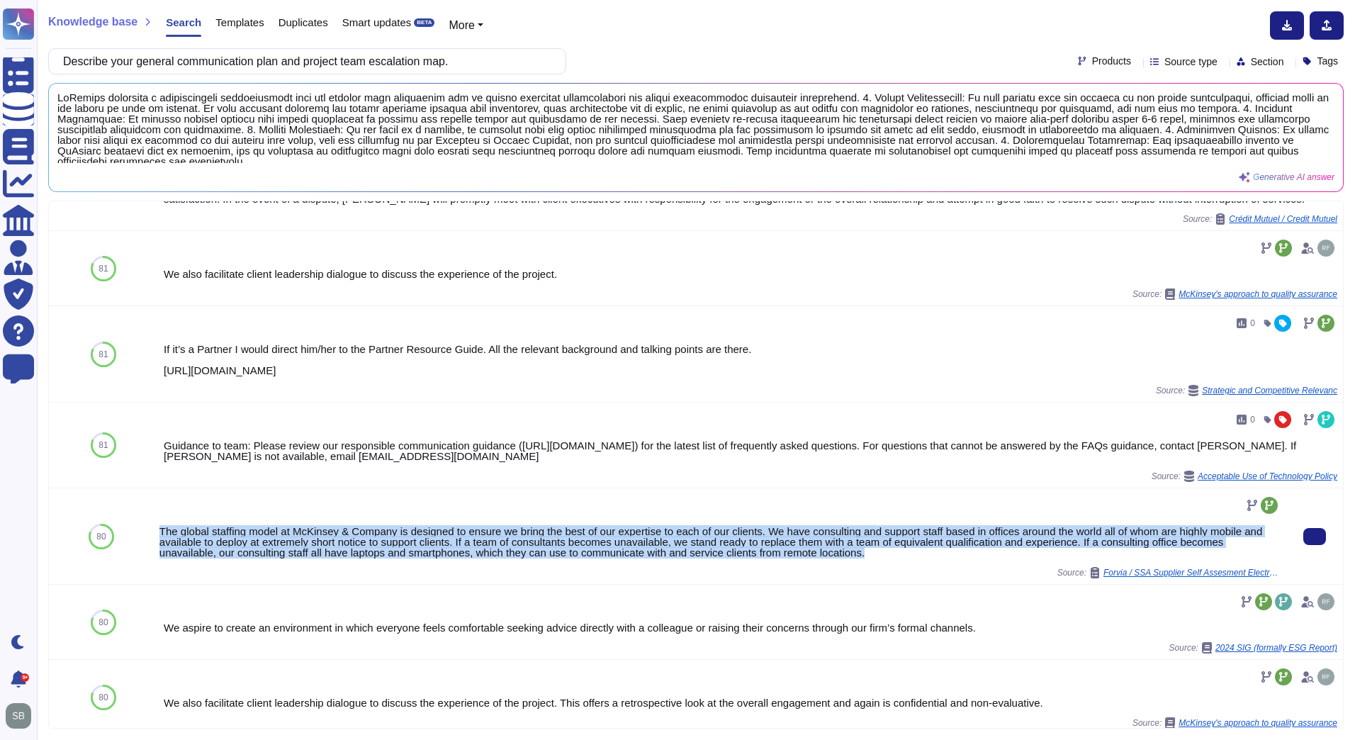
drag, startPoint x: 158, startPoint y: 531, endPoint x: 880, endPoint y: 563, distance: 722.7
click at [880, 563] on div "The global staffing model at McKinsey & Company is designed to ensure we bring …" at bounding box center [719, 536] width 1121 height 84
copy div "The global staffing model at McKinsey & Company is designed to ensure we bring …"
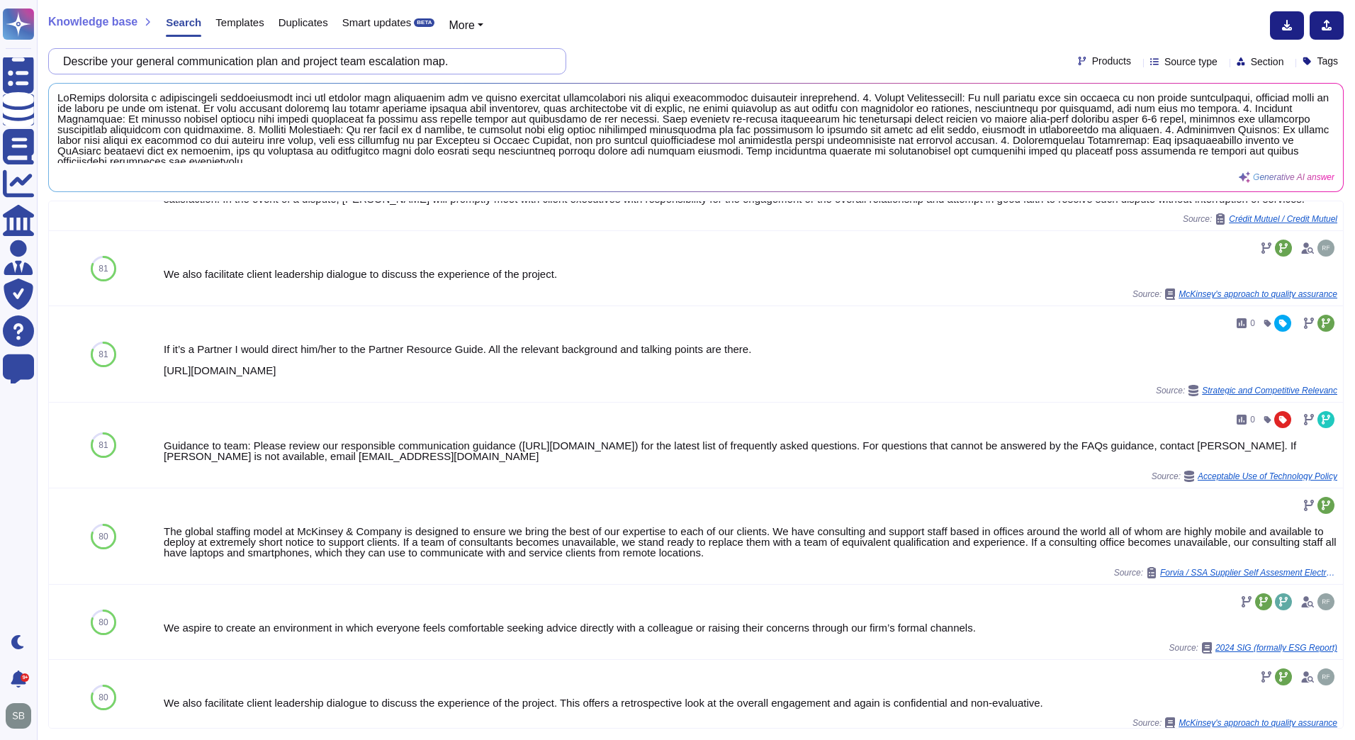
click at [170, 59] on input "Describe your general communication plan and project team escalation map." at bounding box center [303, 61] width 495 height 25
paste input "How would you establish governance for this engagement?"
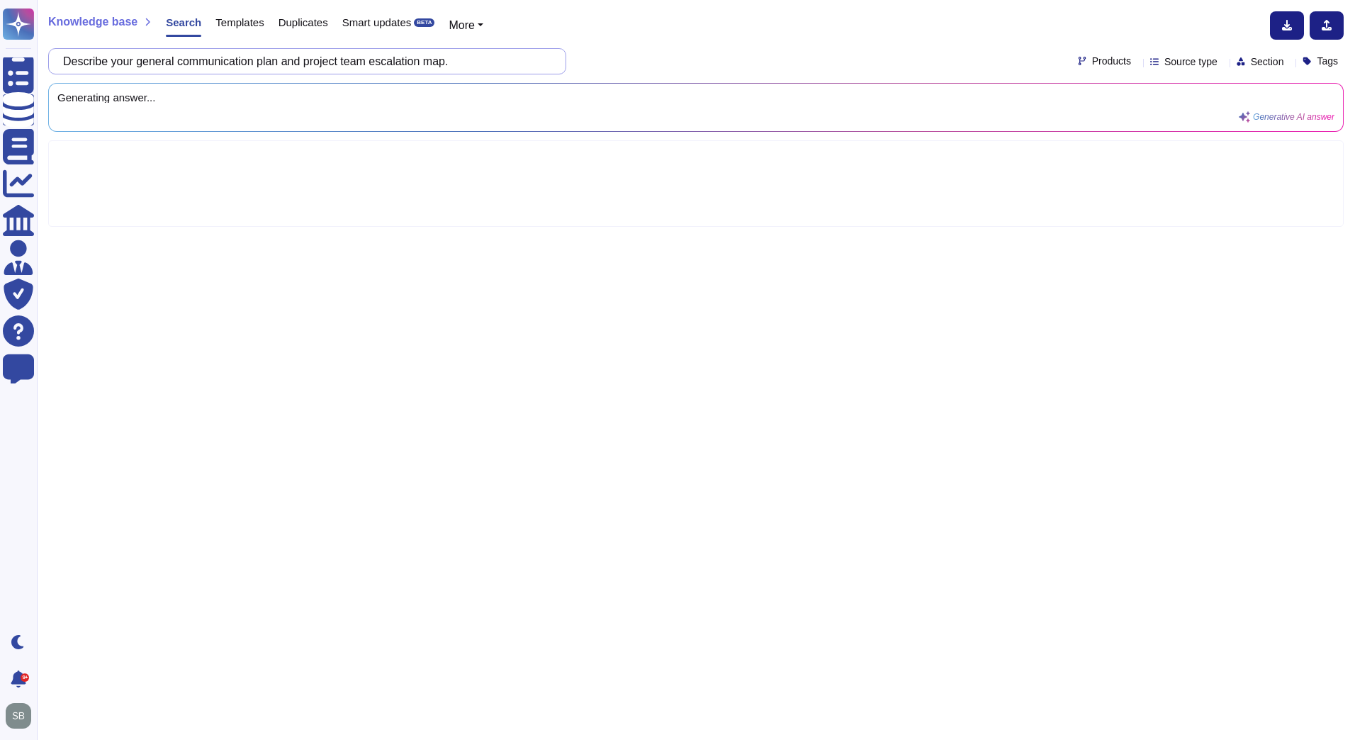
scroll to position [0, 0]
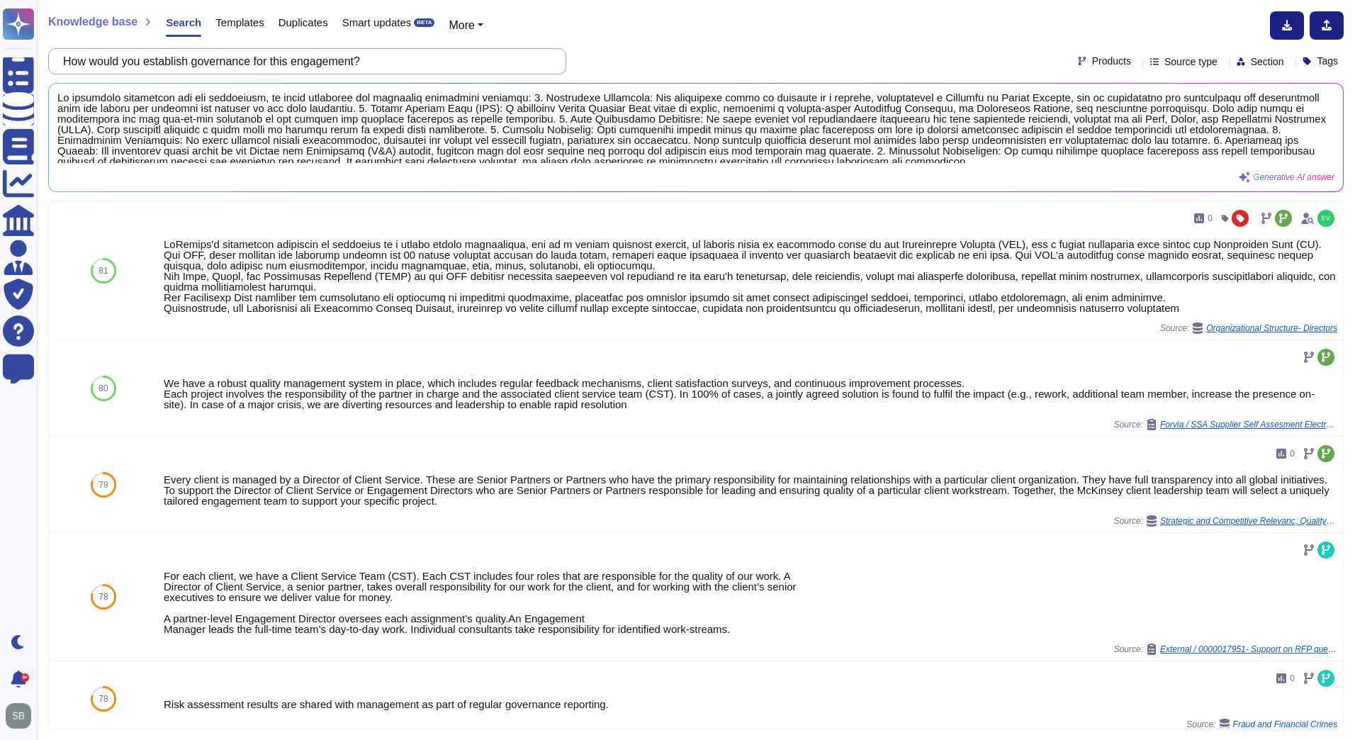
click at [420, 58] on input "How would you establish governance for this engagement?" at bounding box center [303, 61] width 495 height 25
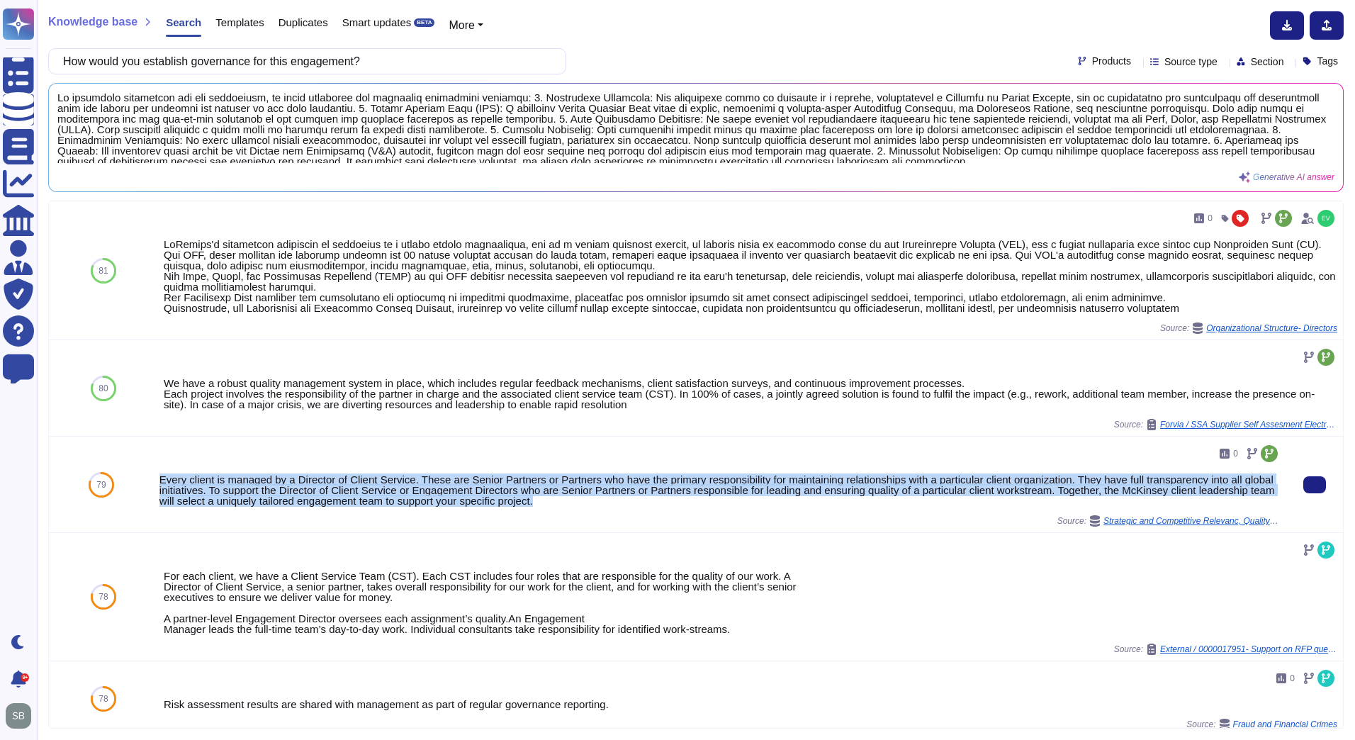
drag, startPoint x: 159, startPoint y: 482, endPoint x: 552, endPoint y: 511, distance: 393.6
click at [552, 511] on div "0 Every client is managed by a Director of Client Service. These are Senior Par…" at bounding box center [719, 484] width 1121 height 84
copy div "Every client is managed by a Director of Client Service. These are Senior Partn…"
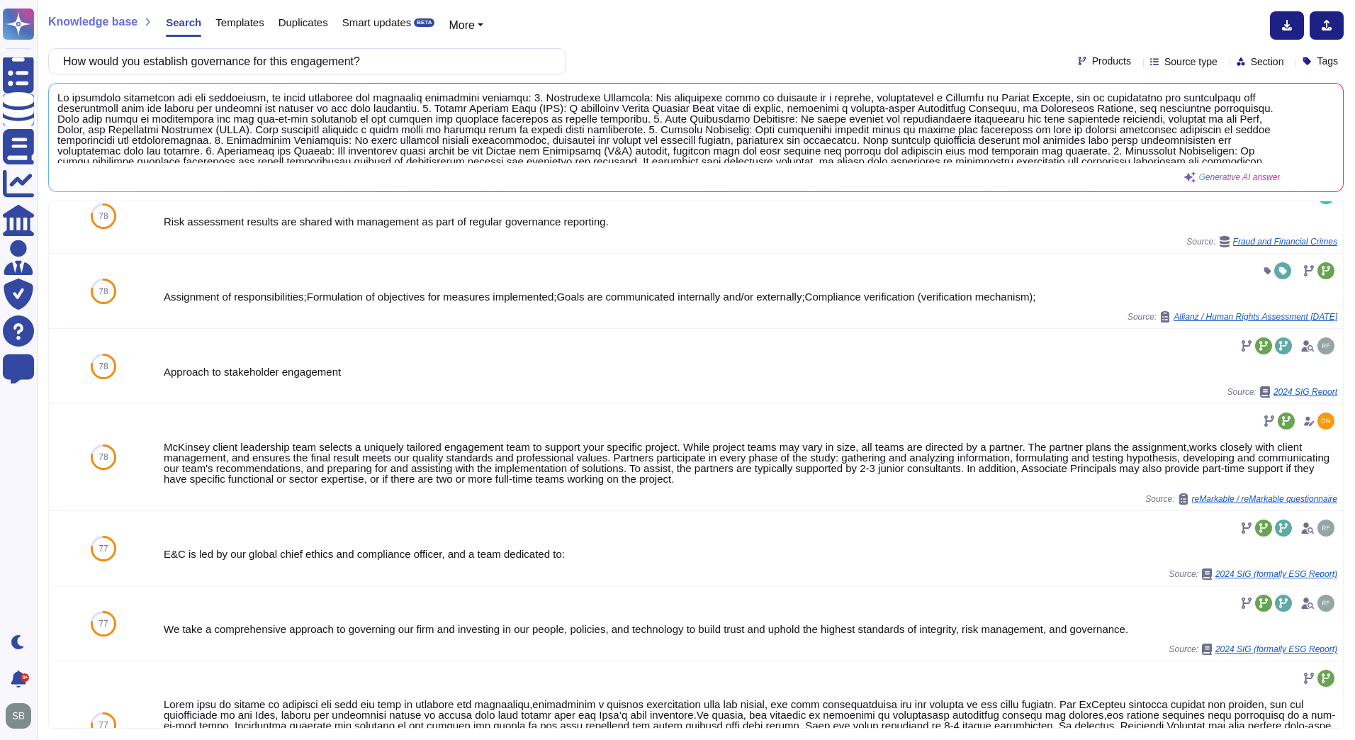
scroll to position [442, 0]
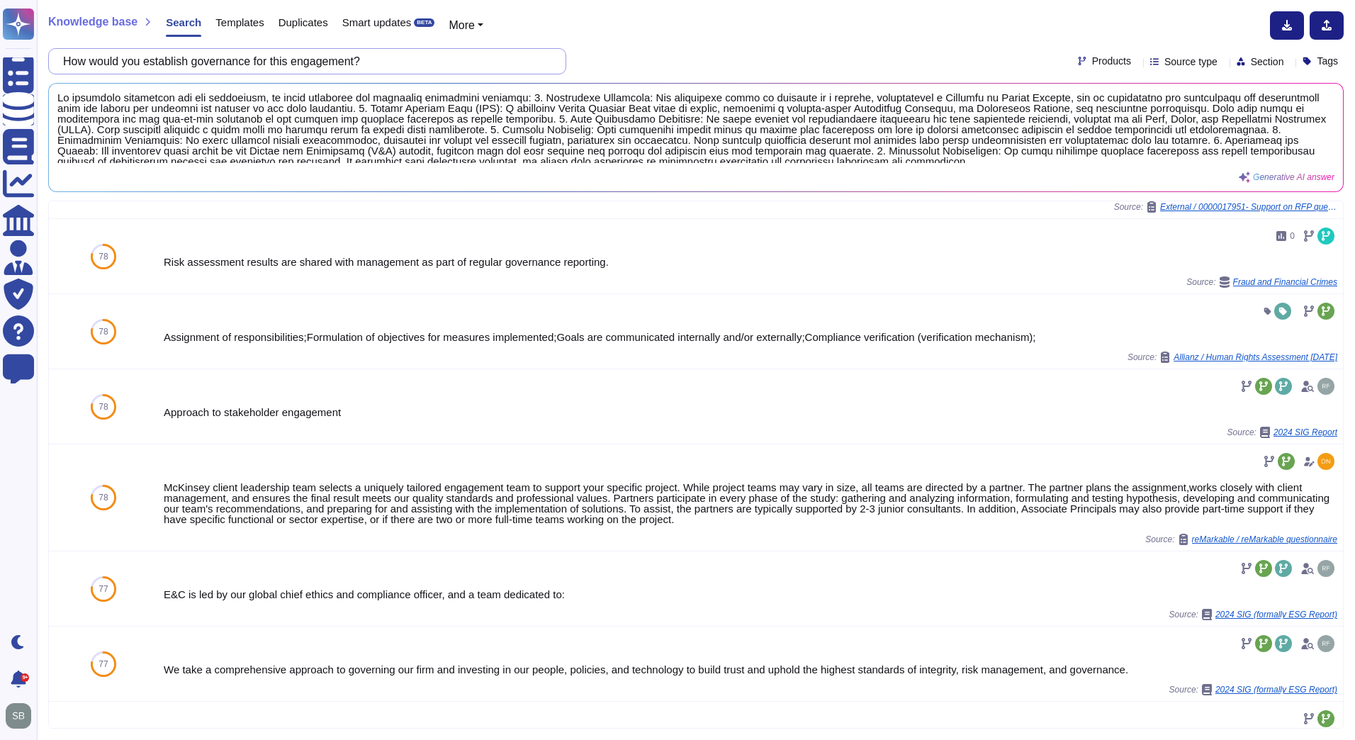
click at [395, 55] on input "How would you establish governance for this engagement?" at bounding box center [303, 61] width 495 height 25
paste input "Every client is managed by a Director of Client Service. These are Senior Partn…"
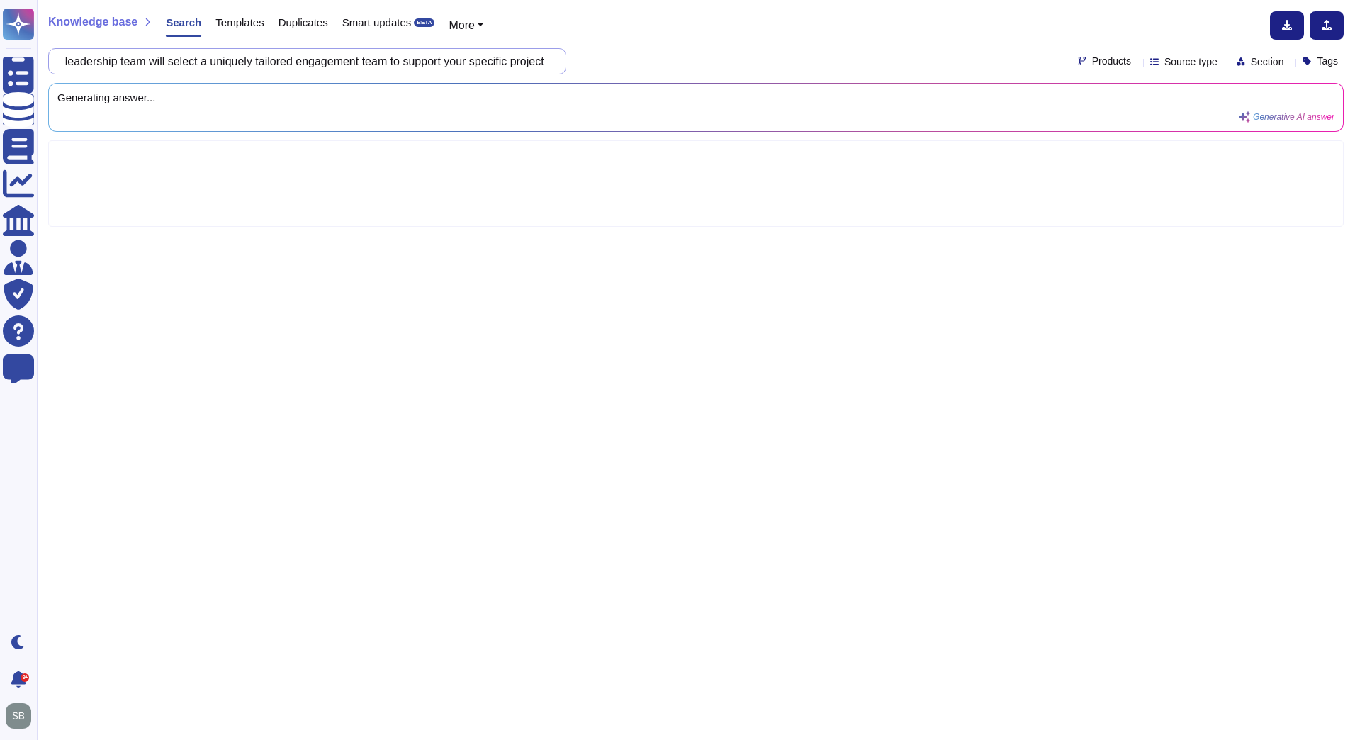
paste input "What is the resource impact on the existing business (i.e., keeping the lights …"
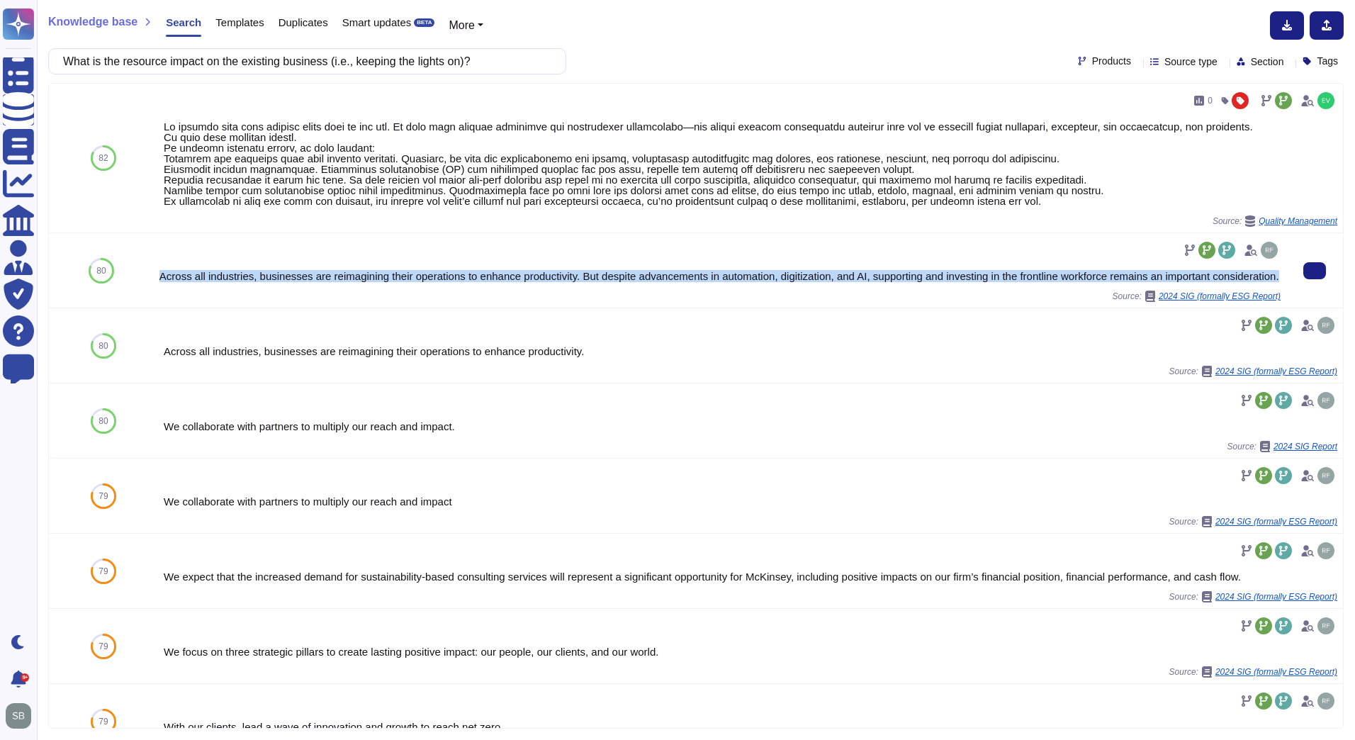
drag, startPoint x: 225, startPoint y: 290, endPoint x: 159, endPoint y: 278, distance: 67.0
click at [159, 278] on div "Across all industries, businesses are reimagining their operations to enhance p…" at bounding box center [719, 276] width 1121 height 11
copy div "Across all industries, businesses are reimagining their operations to enhance p…"
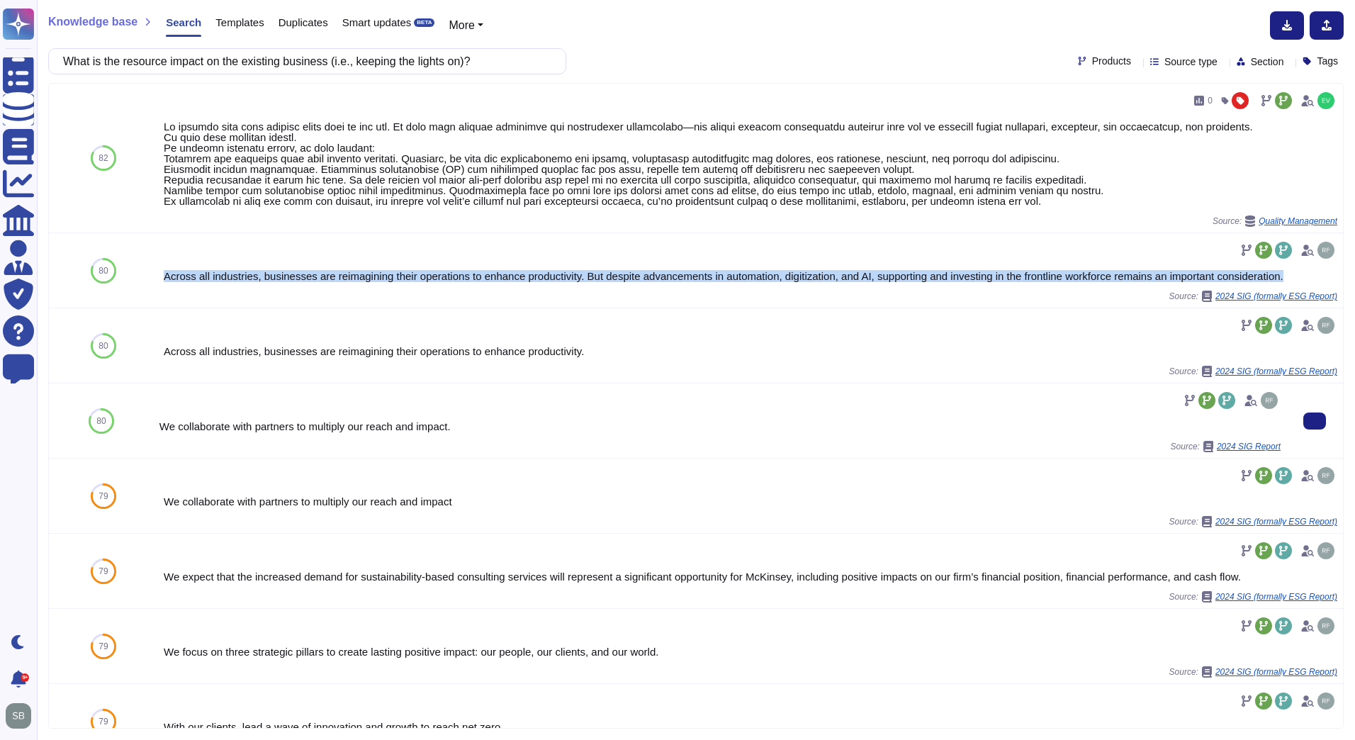
copy div "Across all industries, businesses are reimagining their operations to enhance p…"
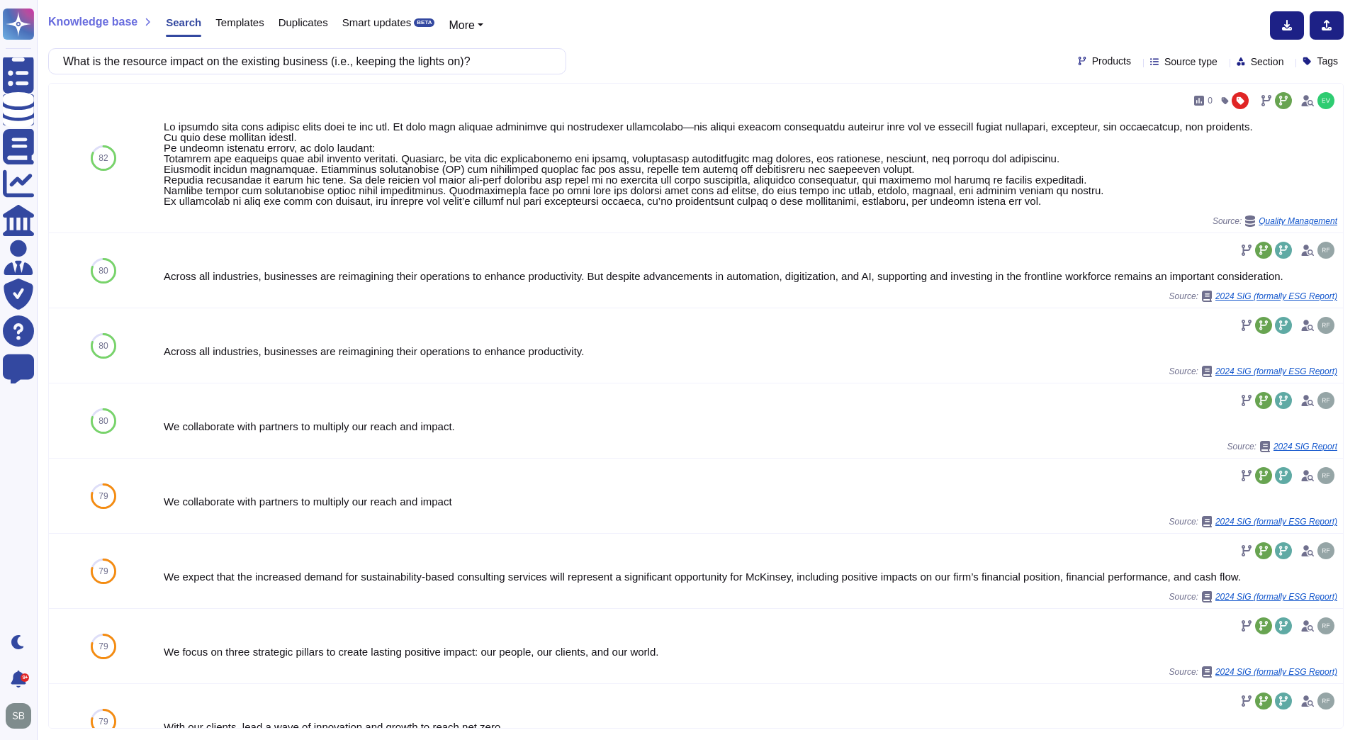
click at [604, 37] on div "Knowledge base Search Templates Duplicates Smart updates BETA More" at bounding box center [690, 25] width 1285 height 28
click at [236, 67] on input "What is the resource impact on the existing business (i.e., keeping the lights …" at bounding box center [303, 61] width 495 height 25
paste input "Describe best practices that will be utilized in managing this project"
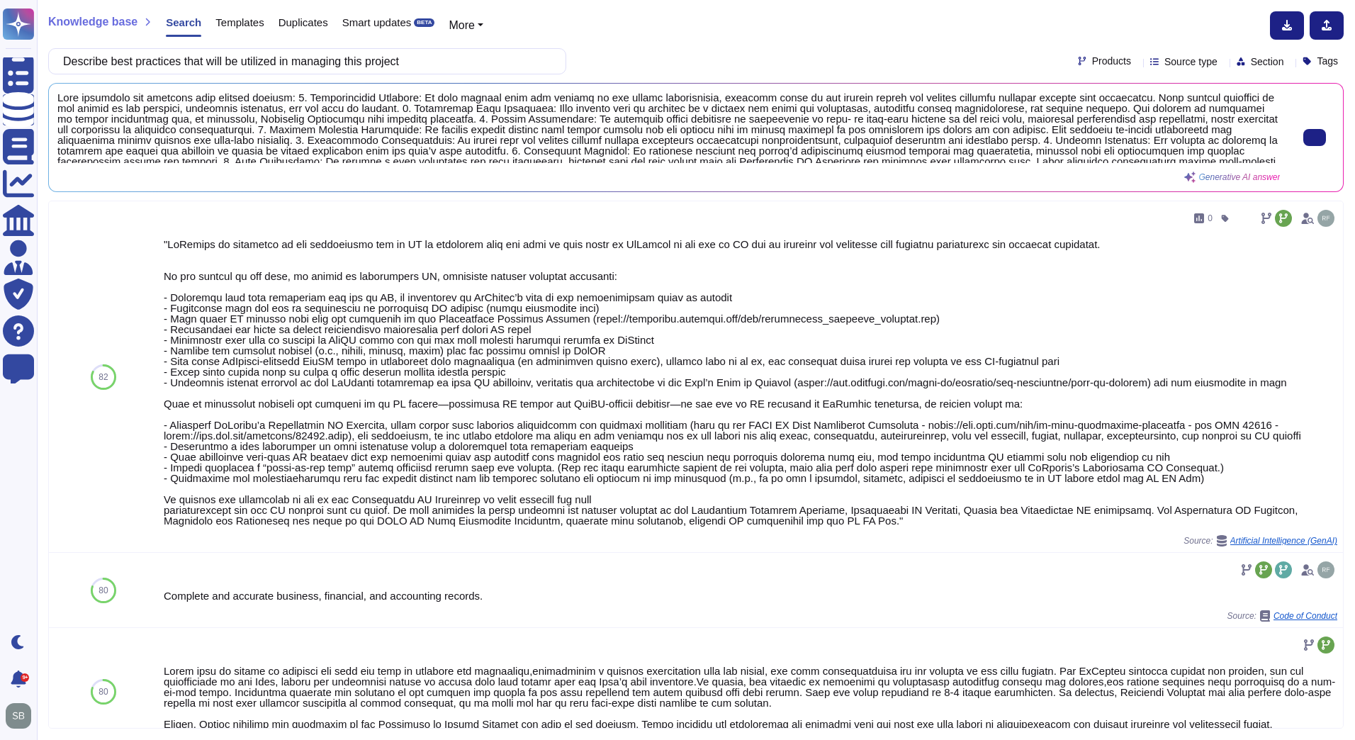
type input "Describe best practices that will be utilized in managing this project"
click at [606, 142] on span at bounding box center [668, 127] width 1222 height 71
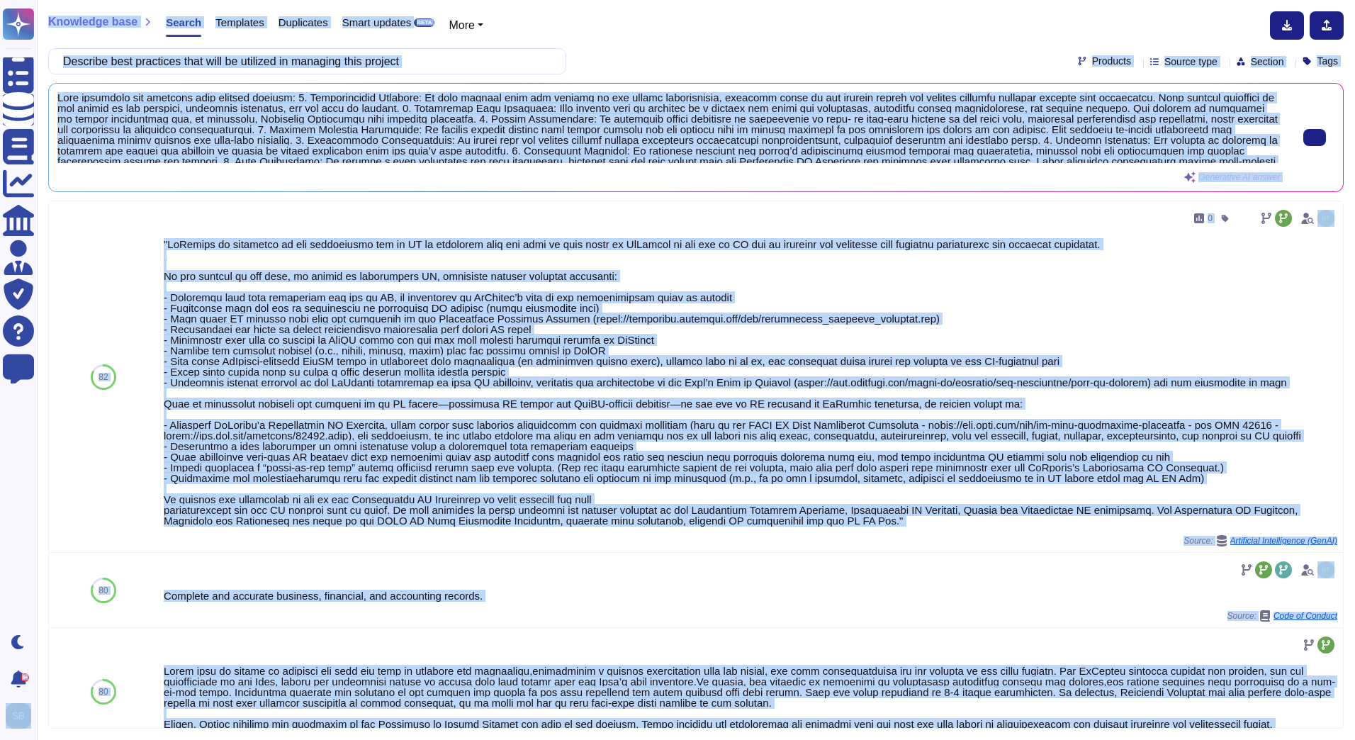
click at [601, 142] on span at bounding box center [668, 127] width 1222 height 71
